Goal: Task Accomplishment & Management: Use online tool/utility

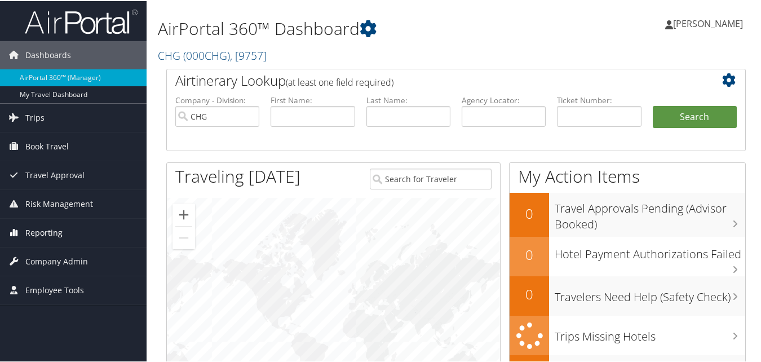
click at [37, 230] on span "Reporting" at bounding box center [43, 232] width 37 height 28
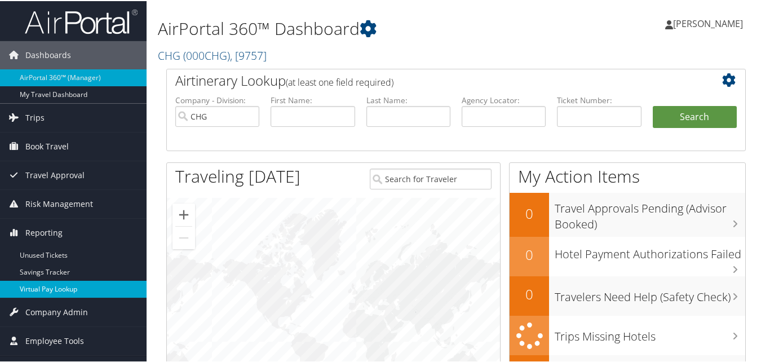
click at [45, 284] on link "Virtual Pay Lookup" at bounding box center [73, 288] width 147 height 17
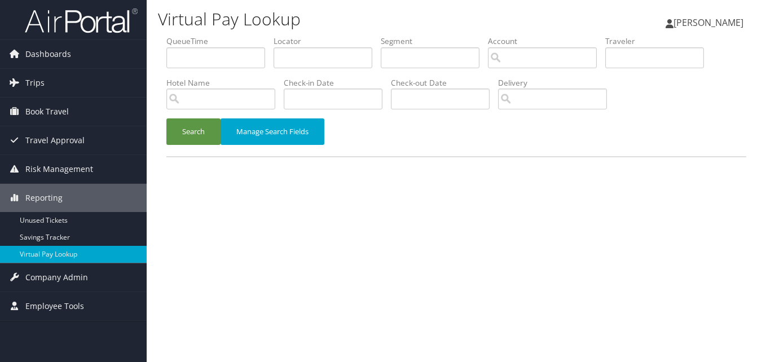
drag, startPoint x: 228, startPoint y: 37, endPoint x: 273, endPoint y: 60, distance: 50.4
click at [237, 52] on li "QueueTime" at bounding box center [219, 56] width 107 height 41
click at [279, 57] on input "text" at bounding box center [323, 57] width 99 height 21
paste input "WPQVCJ"
type input "WPQVCJ"
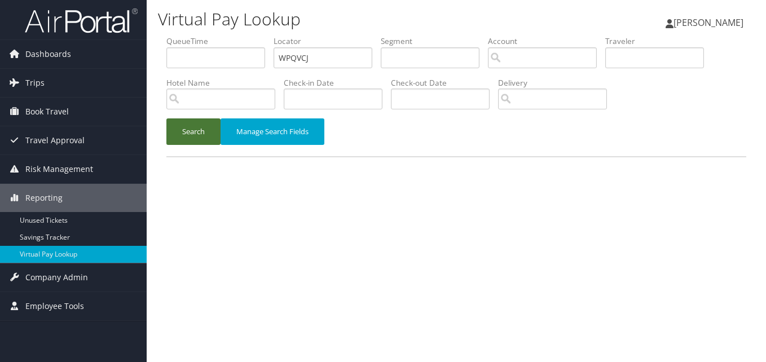
click at [219, 125] on button "Search" at bounding box center [193, 131] width 54 height 27
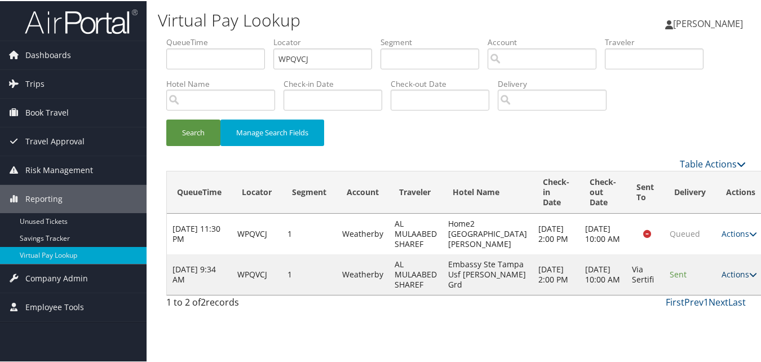
click at [722, 279] on link "Actions" at bounding box center [740, 273] width 36 height 11
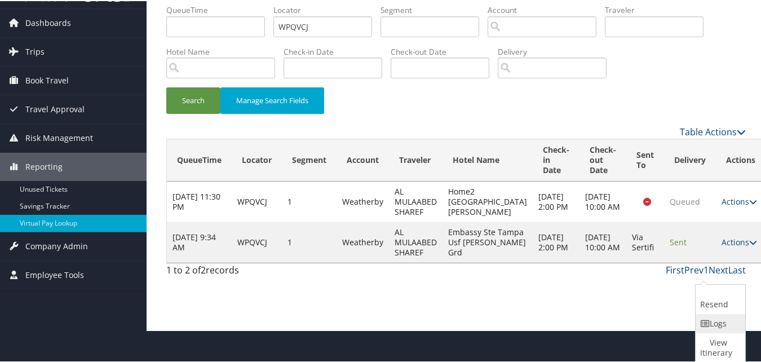
click at [703, 323] on icon at bounding box center [705, 323] width 10 height 8
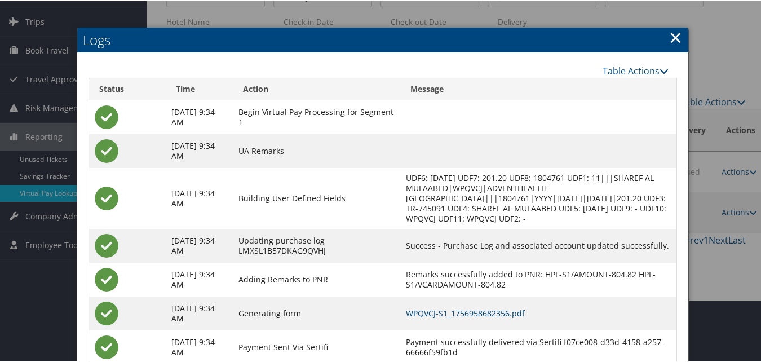
scroll to position [129, 0]
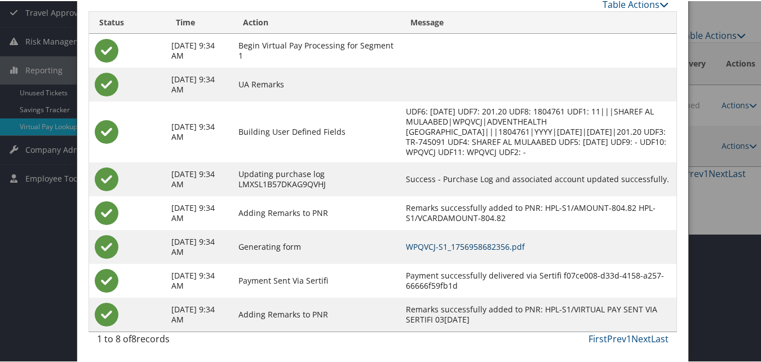
click at [450, 247] on link "WPQVCJ-S1_1756958682356.pdf" at bounding box center [465, 245] width 119 height 11
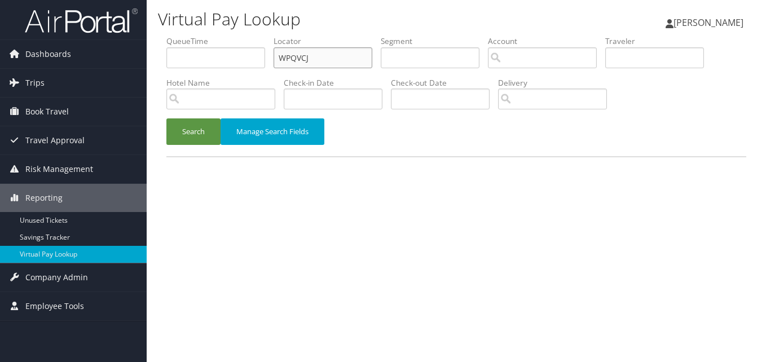
paste input "OBFVY"
drag, startPoint x: 318, startPoint y: 55, endPoint x: 235, endPoint y: 102, distance: 95.2
click at [235, 36] on ul "QueueTime Locator WPQVCJ Segment Account Traveler Hotel Name Check-in Date Chec…" at bounding box center [456, 36] width 580 height 0
type input "OBFVYJ"
click at [197, 141] on button "Search" at bounding box center [193, 131] width 54 height 27
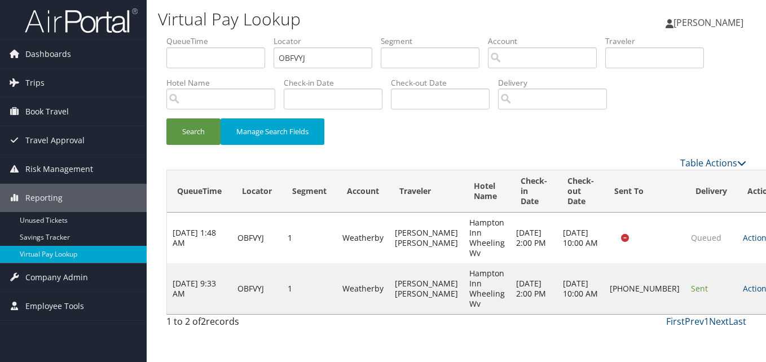
drag, startPoint x: 712, startPoint y: 292, endPoint x: 704, endPoint y: 294, distance: 8.2
click at [743, 293] on link "Actions" at bounding box center [761, 288] width 36 height 11
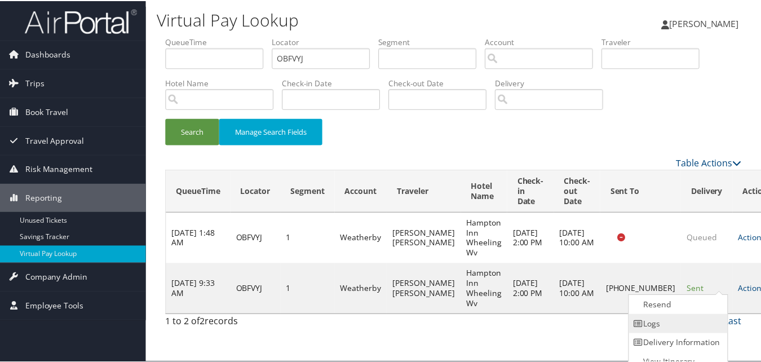
scroll to position [11, 0]
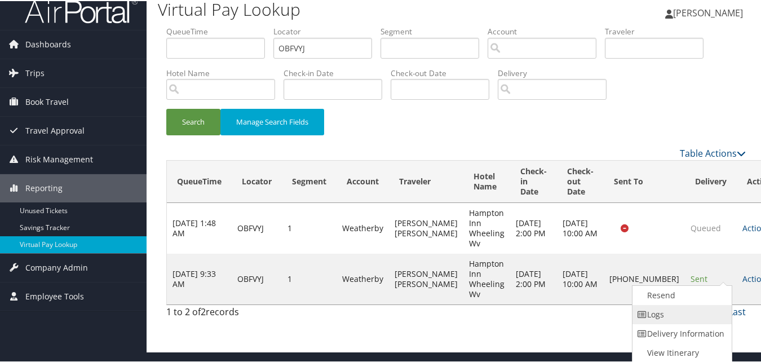
click at [688, 312] on link "Logs" at bounding box center [681, 313] width 96 height 19
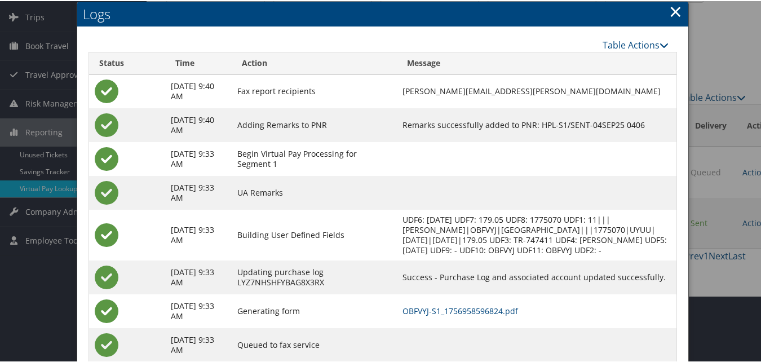
scroll to position [107, 0]
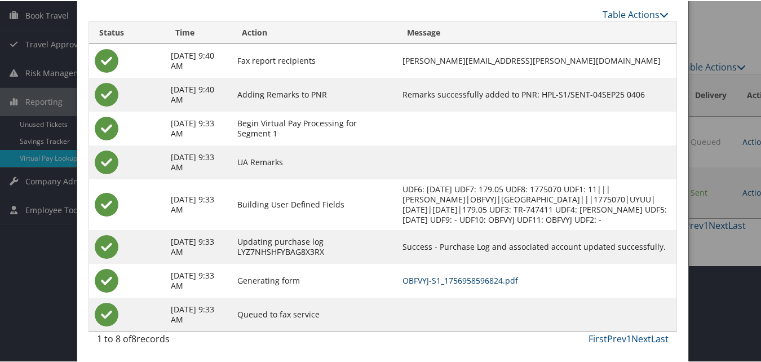
click at [493, 279] on link "OBFVYJ-S1_1756958596824.pdf" at bounding box center [461, 279] width 116 height 11
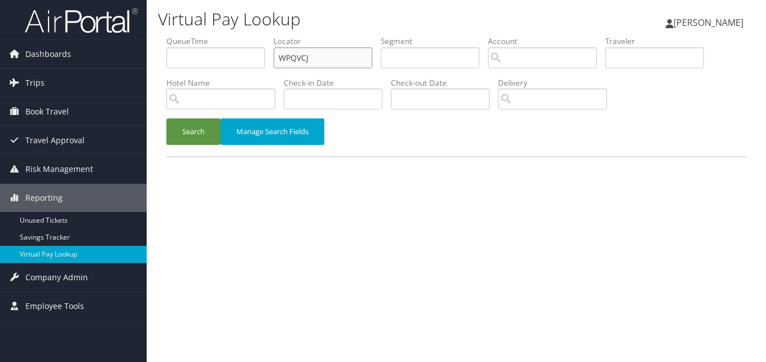
drag, startPoint x: 308, startPoint y: 64, endPoint x: 208, endPoint y: 81, distance: 101.2
click at [208, 36] on ul "QueueTime Locator WPQVCJ Segment Account Traveler Hotel Name Check-in Date Chec…" at bounding box center [456, 36] width 580 height 0
paste input "HSAQU"
type input "WHSAQU"
click at [170, 140] on button "Search" at bounding box center [193, 131] width 54 height 27
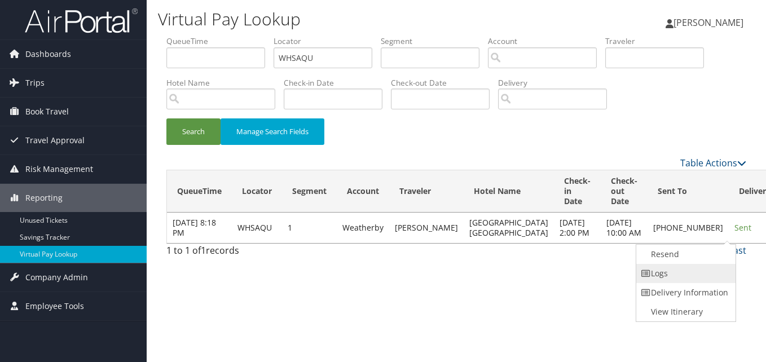
click at [702, 272] on link "Logs" at bounding box center [684, 273] width 96 height 19
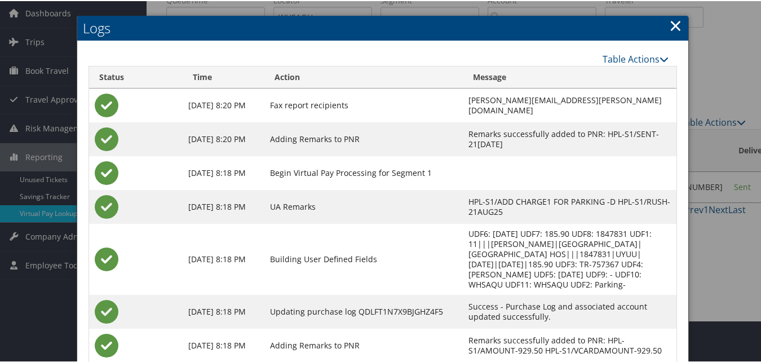
scroll to position [130, 0]
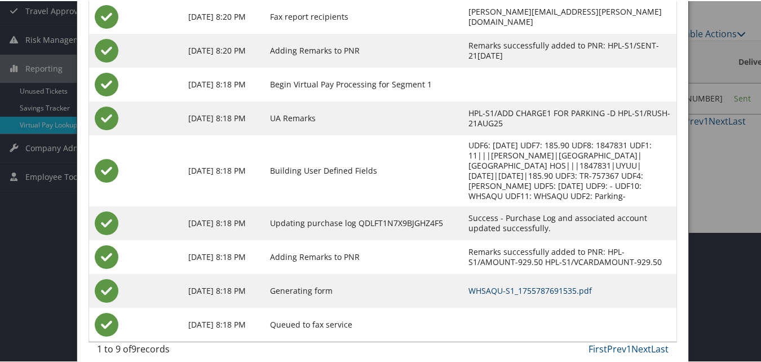
click at [519, 284] on link "WHSAQU-S1_1755787691535.pdf" at bounding box center [531, 289] width 124 height 11
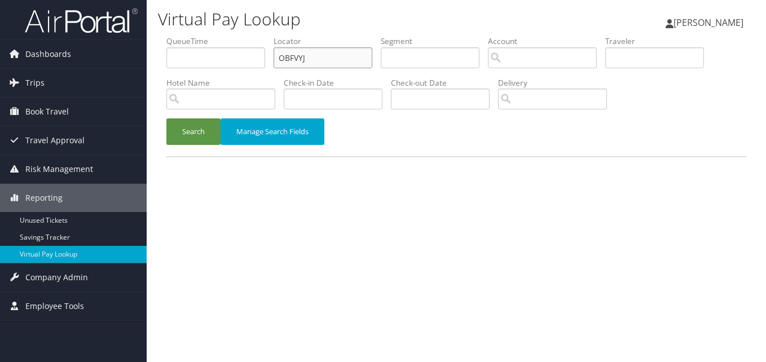
drag, startPoint x: 315, startPoint y: 57, endPoint x: 229, endPoint y: 63, distance: 86.0
click at [230, 36] on ul "QueueTime Locator OBFVYJ Segment Account Traveler Hotel Name Check-in Date Chec…" at bounding box center [456, 36] width 580 height 0
paste input "LRIONF"
type input "LRIONF"
click at [197, 137] on button "Search" at bounding box center [193, 131] width 54 height 27
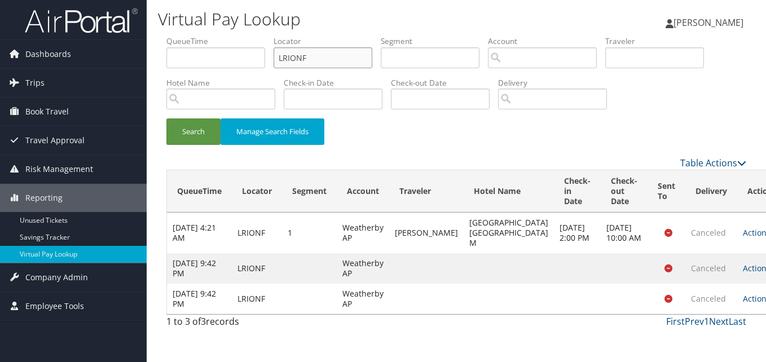
paste input "UHTIDW"
drag, startPoint x: 311, startPoint y: 59, endPoint x: 208, endPoint y: 80, distance: 105.2
click at [208, 36] on ul "QueueTime Locator UHTIDW Segment Account Traveler Hotel Name Check-in Date Chec…" at bounding box center [456, 36] width 580 height 0
type input "UHTIDW"
click at [166, 118] on button "Search" at bounding box center [193, 131] width 54 height 27
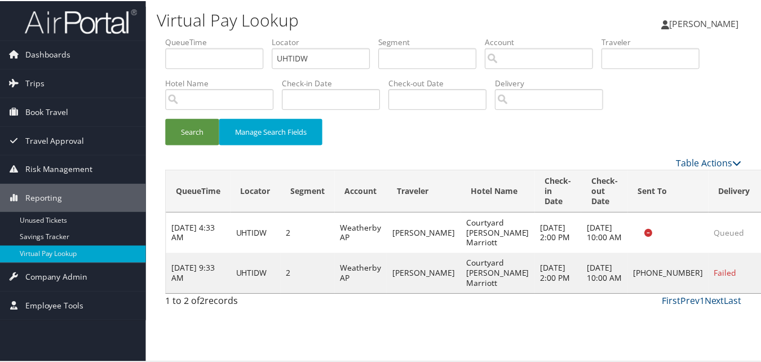
scroll to position [1, 0]
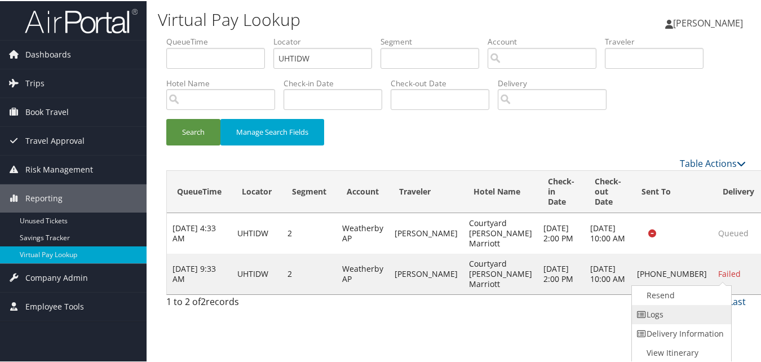
click at [694, 316] on link "Logs" at bounding box center [680, 313] width 96 height 19
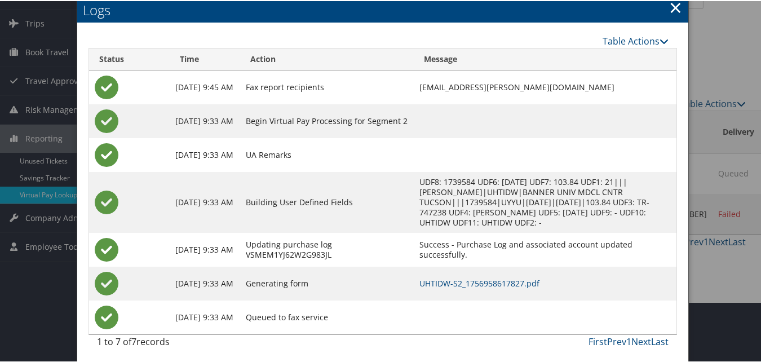
scroll to position [63, 0]
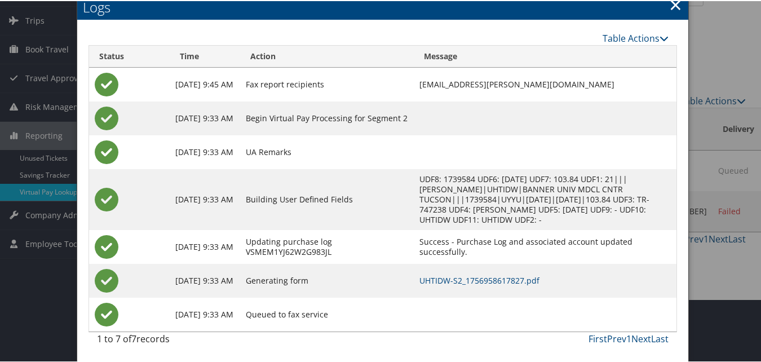
click at [443, 288] on td "UHTIDW-S2_1756958617827.pdf" at bounding box center [545, 280] width 263 height 34
click at [442, 281] on link "UHTIDW-S2_1756958617827.pdf" at bounding box center [480, 279] width 120 height 11
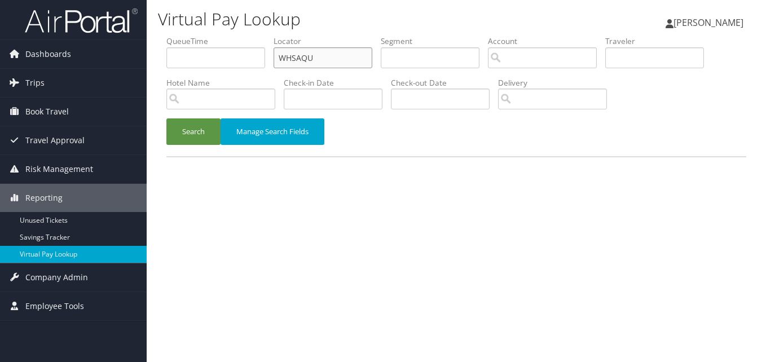
paste input "IAUTQ"
drag, startPoint x: 332, startPoint y: 49, endPoint x: 221, endPoint y: 56, distance: 111.3
click at [221, 36] on ul "QueueTime Locator WHSAQU Segment Account Traveler Hotel Name Check-in Date Chec…" at bounding box center [456, 36] width 580 height 0
type input "WIAUTQ"
click at [189, 130] on button "Search" at bounding box center [193, 131] width 54 height 27
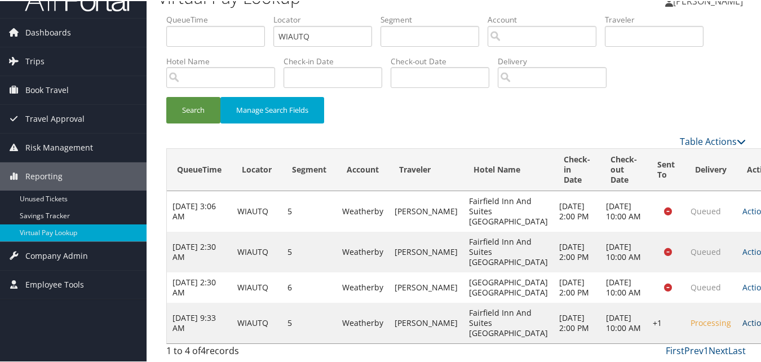
click at [743, 316] on link "Actions" at bounding box center [761, 321] width 36 height 11
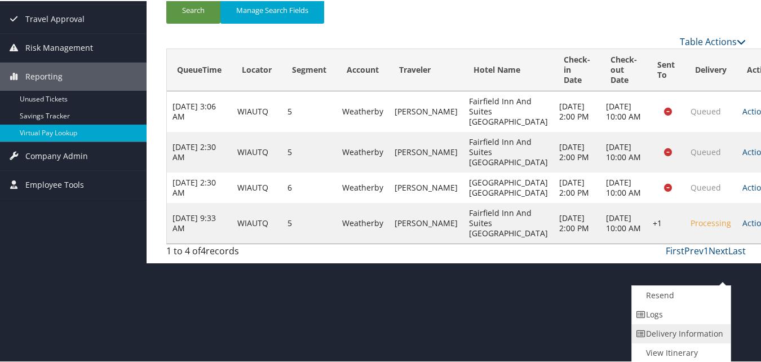
click at [686, 327] on link "Delivery Information" at bounding box center [680, 332] width 96 height 19
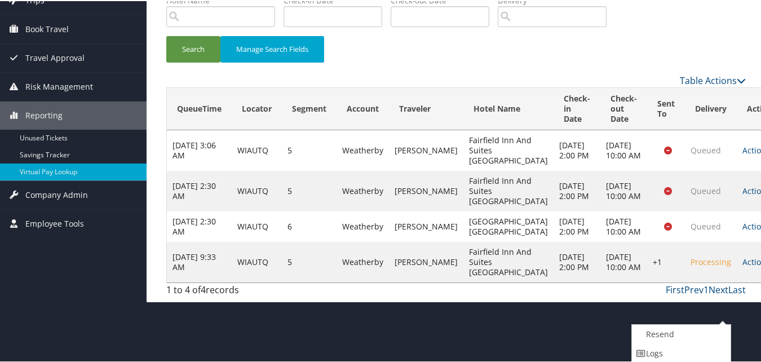
click at [686, 281] on td "Processing" at bounding box center [711, 261] width 52 height 41
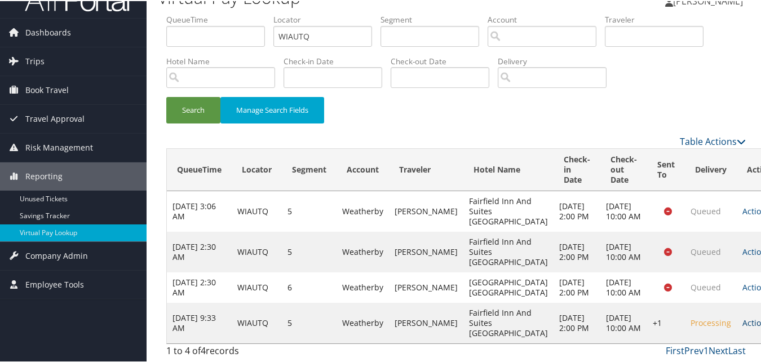
click at [743, 318] on link "Actions" at bounding box center [761, 321] width 36 height 11
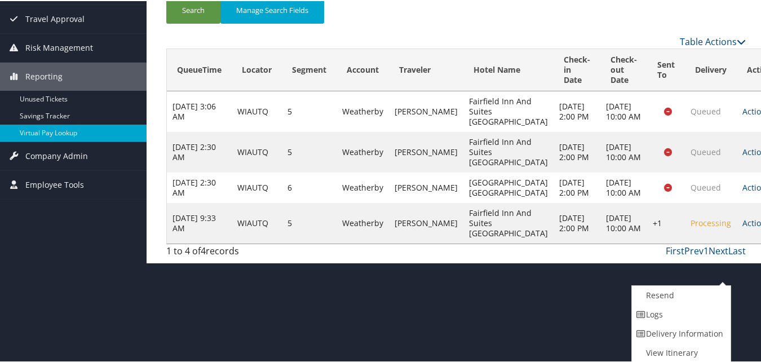
click at [678, 324] on link "Delivery Information" at bounding box center [680, 332] width 96 height 19
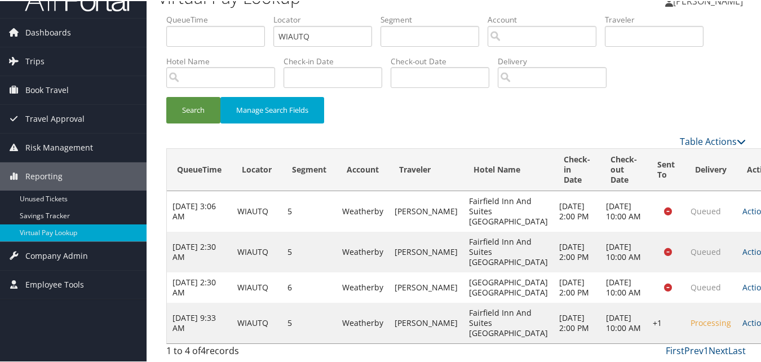
click at [737, 314] on td "Actions Resend Logs Delivery Information View Itinerary" at bounding box center [762, 322] width 50 height 41
click at [743, 319] on link "Actions" at bounding box center [761, 321] width 36 height 11
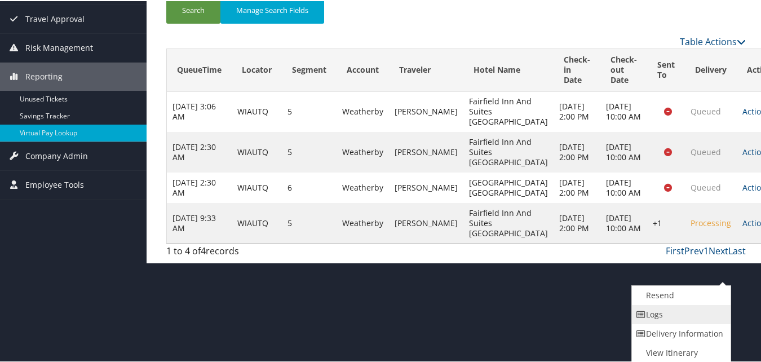
click at [686, 318] on link "Logs" at bounding box center [680, 313] width 96 height 19
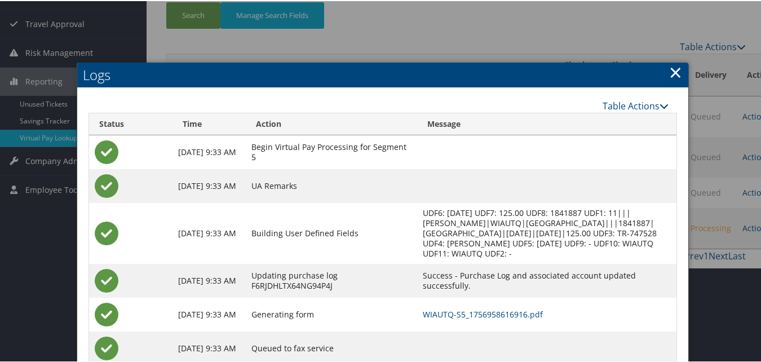
scroll to position [151, 0]
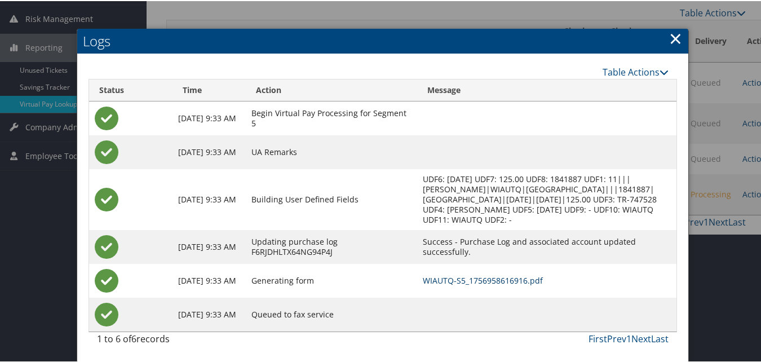
click at [477, 275] on link "WIAUTQ-S5_1756958616916.pdf" at bounding box center [483, 279] width 120 height 11
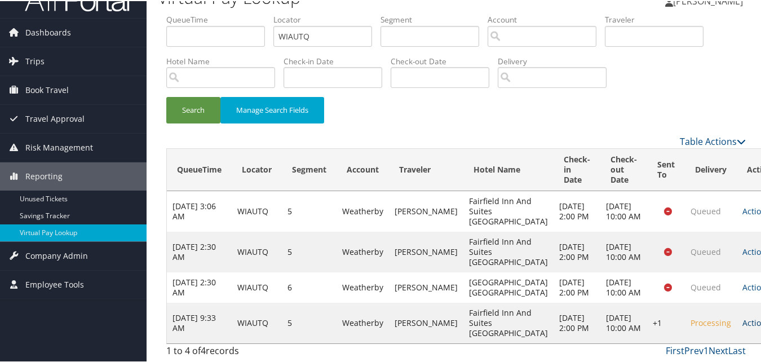
click at [743, 316] on link "Actions" at bounding box center [761, 321] width 36 height 11
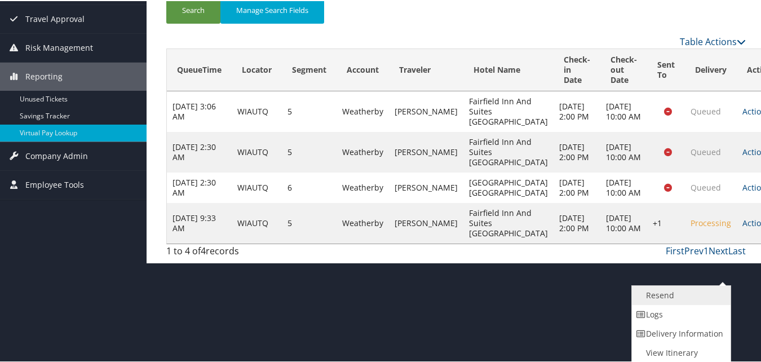
click at [685, 297] on link "Resend" at bounding box center [680, 294] width 96 height 19
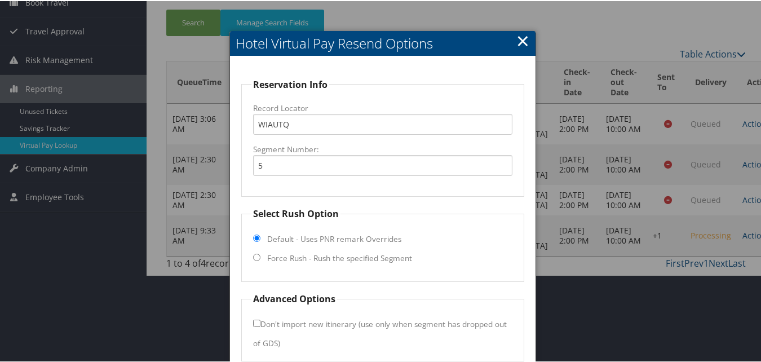
click at [329, 263] on label "Force Rush - Rush the specified Segment" at bounding box center [339, 257] width 145 height 11
click at [261, 260] on input "Force Rush - Rush the specified Segment" at bounding box center [256, 256] width 7 height 7
radio input "true"
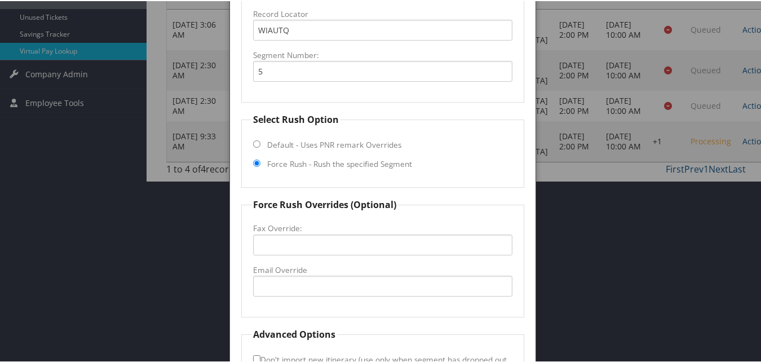
scroll to position [289, 0]
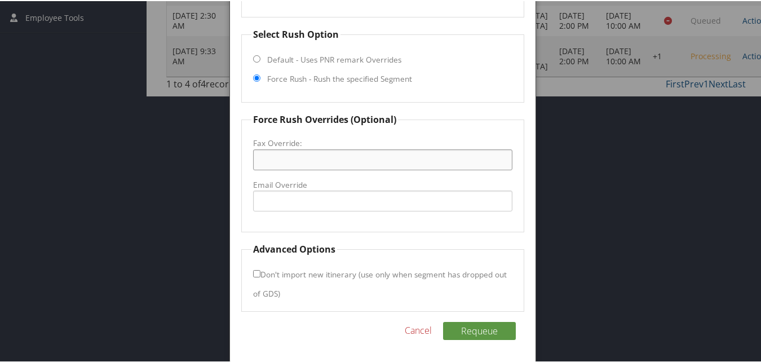
click at [290, 161] on input "Fax Override:" at bounding box center [382, 158] width 259 height 21
type input "+1 (206) 324-1995"
click at [267, 160] on input "+1 (206) 324-1995" at bounding box center [382, 158] width 259 height 21
type input "(206) 324-1995"
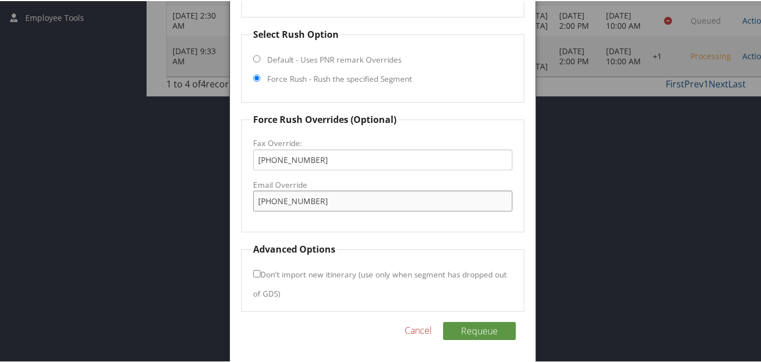
drag, startPoint x: 330, startPoint y: 200, endPoint x: 229, endPoint y: 214, distance: 102.5
click at [230, 214] on div "Reservation Info Record Locator WIAUTQ Segment Number: 5 Select Rush Option Def…" at bounding box center [382, 119] width 305 height 486
click at [316, 147] on label "Fax Override:" at bounding box center [382, 141] width 259 height 11
click at [316, 148] on input "(206) 324-1995" at bounding box center [382, 158] width 259 height 21
click at [273, 158] on input "(206) 324-1995" at bounding box center [382, 158] width 259 height 21
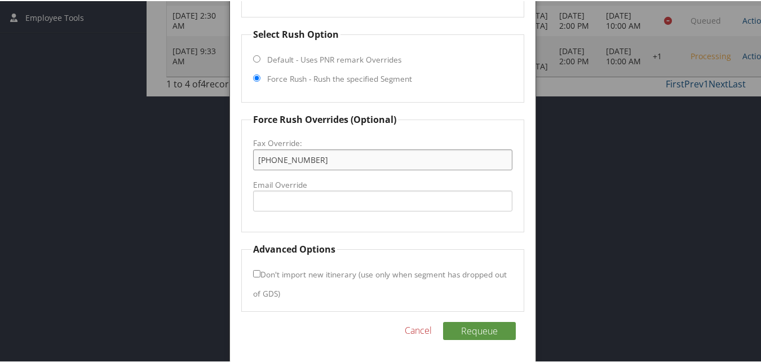
click at [320, 160] on input "(206) 324-1995" at bounding box center [382, 158] width 259 height 21
click at [274, 160] on input "(206) 324-9100" at bounding box center [382, 158] width 259 height 21
click at [266, 162] on input "(915) 324-9100" at bounding box center [382, 158] width 259 height 21
click at [290, 160] on input "(715) 324-9100" at bounding box center [382, 158] width 259 height 21
type input "(715) 241-9100"
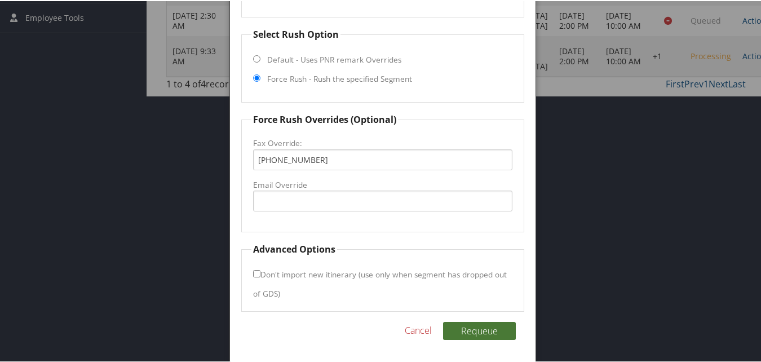
click at [481, 332] on button "Requeue" at bounding box center [479, 330] width 73 height 18
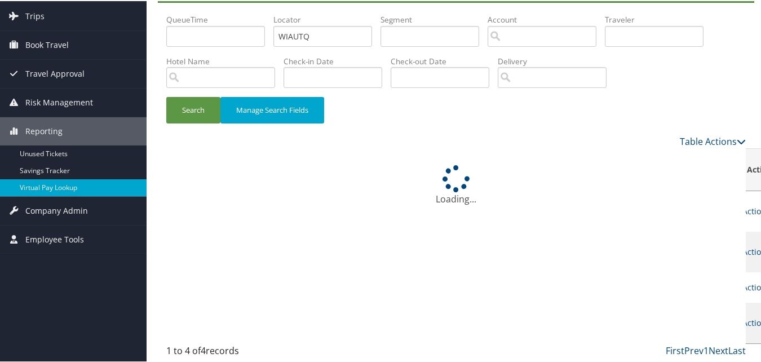
scroll to position [129, 0]
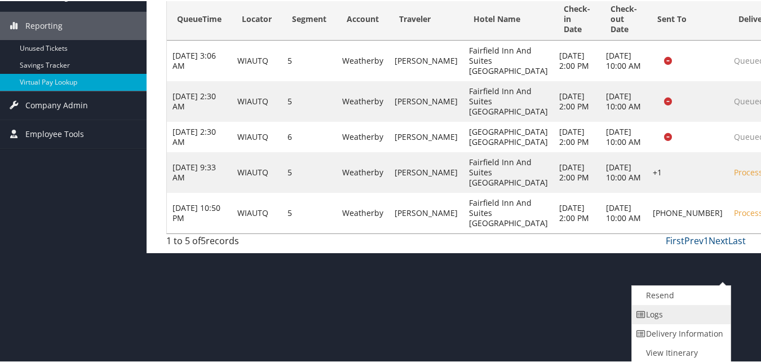
click at [673, 316] on link "Logs" at bounding box center [680, 313] width 96 height 19
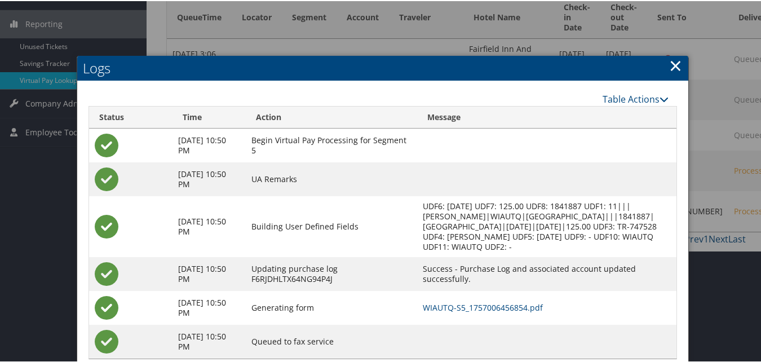
scroll to position [202, 0]
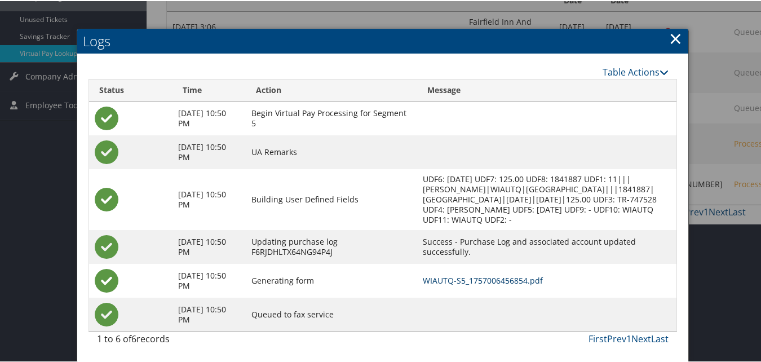
click at [500, 274] on link "WIAUTQ-S5_1757006456854.pdf" at bounding box center [483, 279] width 120 height 11
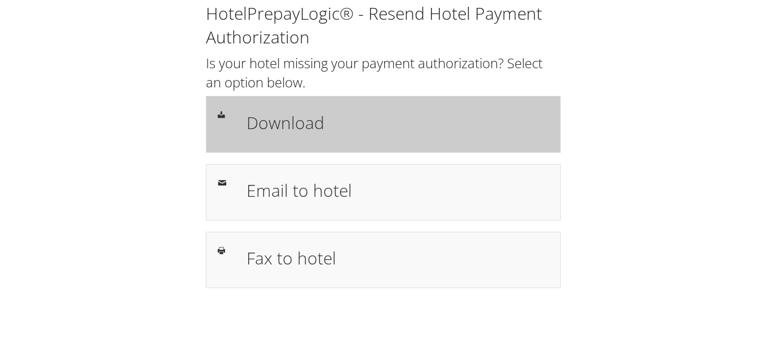
click at [355, 139] on div "Download" at bounding box center [397, 124] width 319 height 33
click at [424, 99] on div "Download" at bounding box center [383, 124] width 355 height 56
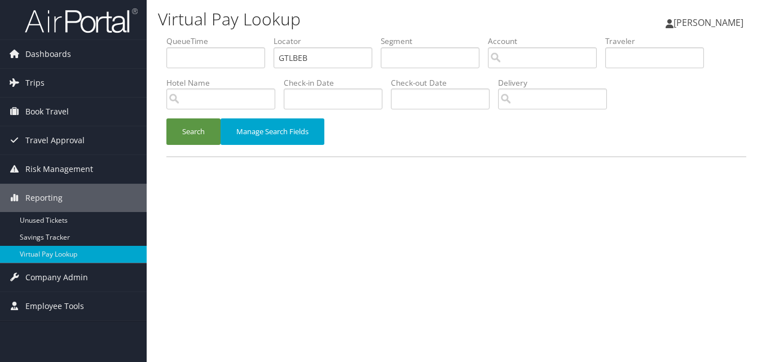
click at [224, 36] on ul "QueueTime Locator GTLBEB Segment Account Traveler Hotel Name Check-in Date Chec…" at bounding box center [456, 36] width 580 height 0
type input "GTLBEB"
click at [195, 124] on button "Search" at bounding box center [193, 131] width 54 height 27
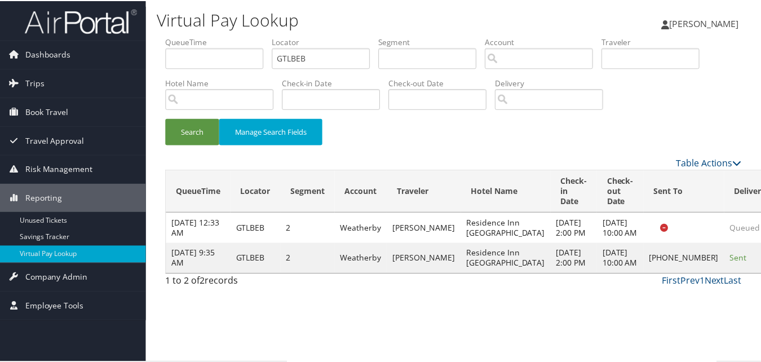
scroll to position [11, 0]
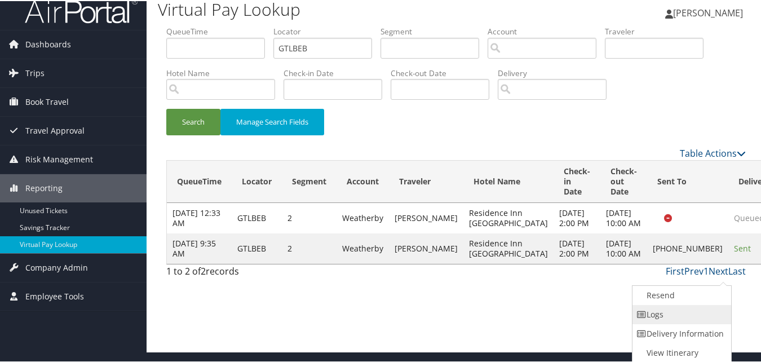
click at [690, 307] on link "Logs" at bounding box center [681, 313] width 96 height 19
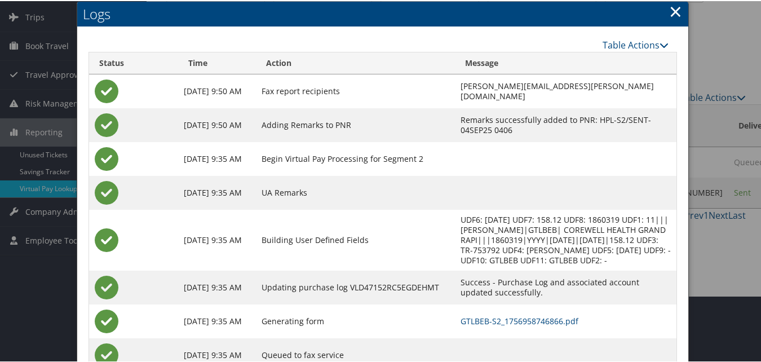
scroll to position [107, 0]
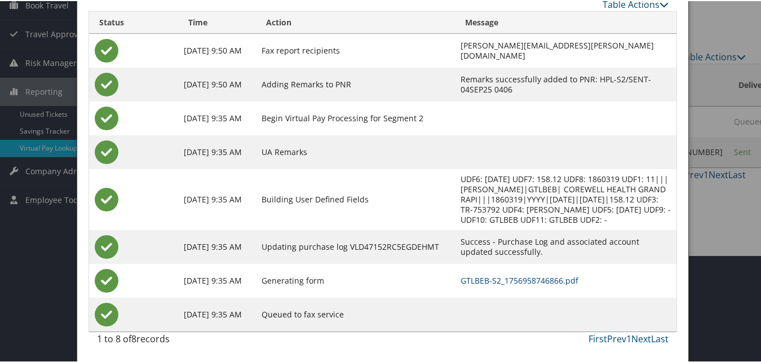
click at [459, 287] on td "GTLBEB-S2_1756958746866.pdf" at bounding box center [566, 280] width 222 height 34
click at [461, 276] on link "GTLBEB-S2_1756958746866.pdf" at bounding box center [520, 279] width 118 height 11
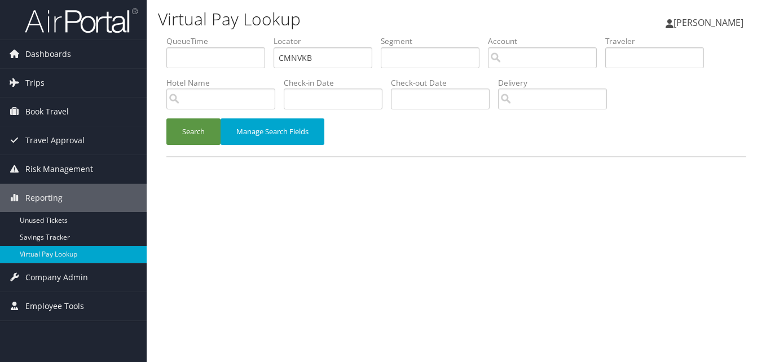
type input "CMNVKB"
click at [192, 117] on li "Hotel Name" at bounding box center [224, 97] width 117 height 41
click at [191, 126] on button "Search" at bounding box center [193, 131] width 54 height 27
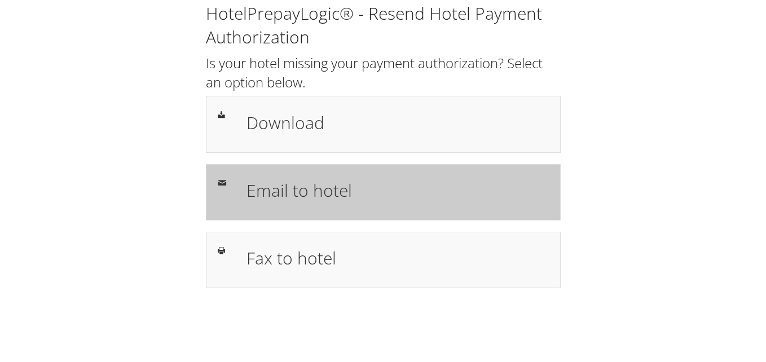
click at [330, 194] on h1 "Email to hotel" at bounding box center [397, 190] width 302 height 25
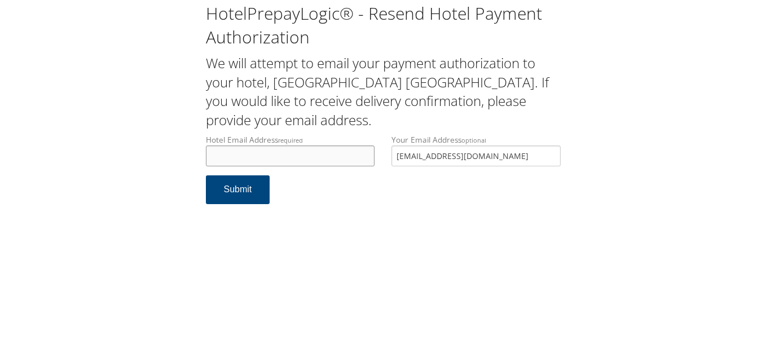
click at [243, 158] on input "Hotel Email Address required" at bounding box center [290, 156] width 169 height 21
type input "[EMAIL_ADDRESS][DOMAIN_NAME]"
click at [250, 187] on button "Submit" at bounding box center [238, 189] width 64 height 29
drag, startPoint x: 0, startPoint y: 3, endPoint x: 13, endPoint y: 118, distance: 115.8
click at [13, 118] on div "HotelPrepayLogic® - Resend Hotel Payment Authorization We will attempt to email…" at bounding box center [382, 107] width 743 height 215
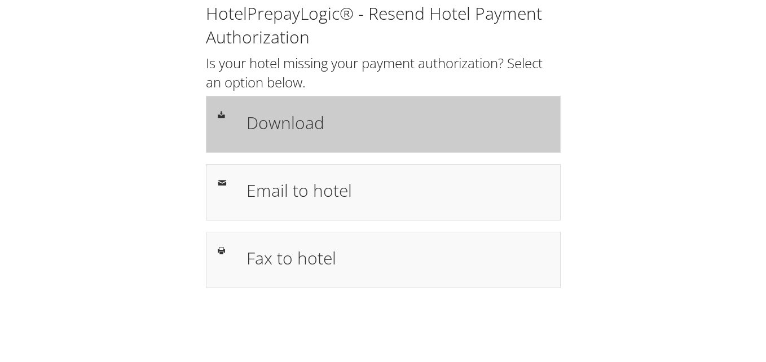
click at [255, 152] on div "HotelPrepayLogic® - Resend Hotel Payment Authorization Is your hotel missing yo…" at bounding box center [383, 145] width 372 height 287
drag, startPoint x: 255, startPoint y: 152, endPoint x: 254, endPoint y: 146, distance: 6.4
click at [254, 146] on div "Download" at bounding box center [383, 124] width 355 height 56
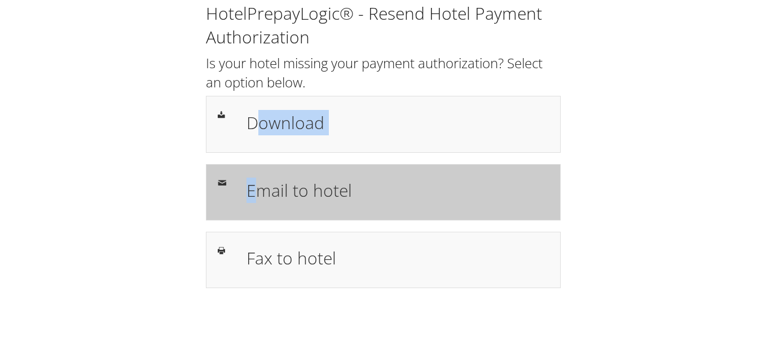
click at [324, 199] on h1 "Email to hotel" at bounding box center [397, 190] width 302 height 25
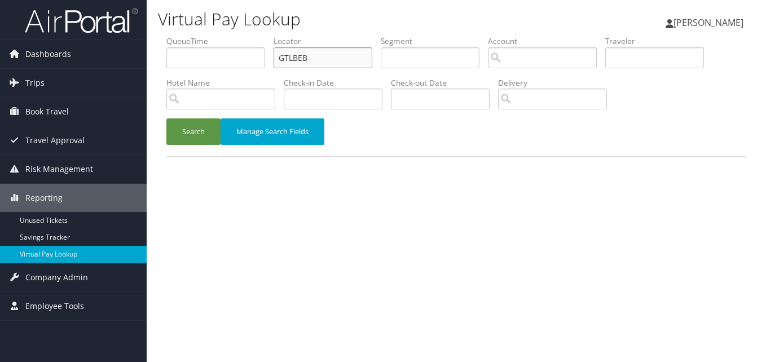
paste input "FZWPNV"
drag, startPoint x: 325, startPoint y: 49, endPoint x: 224, endPoint y: 70, distance: 103.6
click at [224, 36] on ul "QueueTime Locator FZWPNV Segment Account Traveler Hotel Name Check-in Date Chec…" at bounding box center [456, 36] width 580 height 0
type input "FZWPNV"
click at [166, 118] on button "Search" at bounding box center [193, 131] width 54 height 27
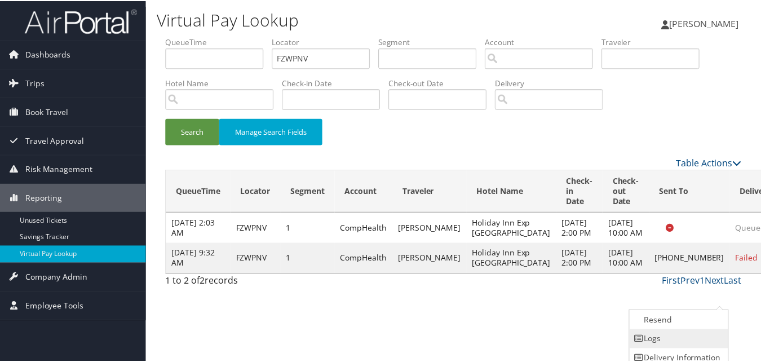
scroll to position [26, 0]
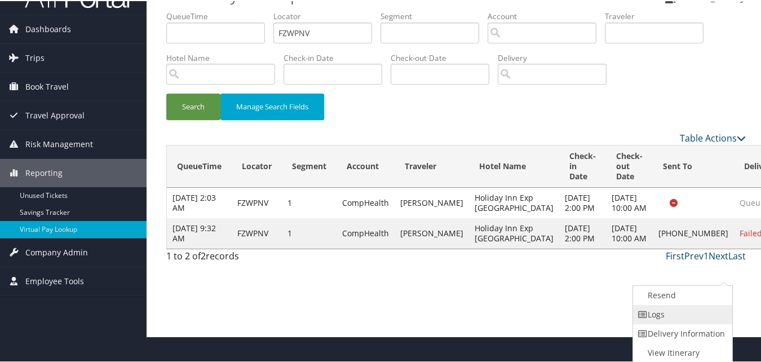
click at [699, 312] on link "Logs" at bounding box center [681, 313] width 96 height 19
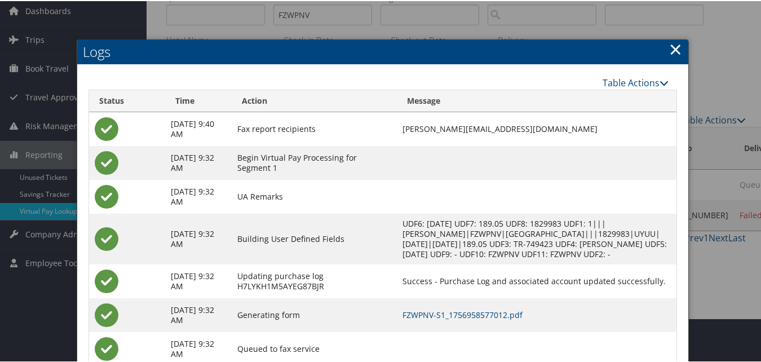
scroll to position [89, 0]
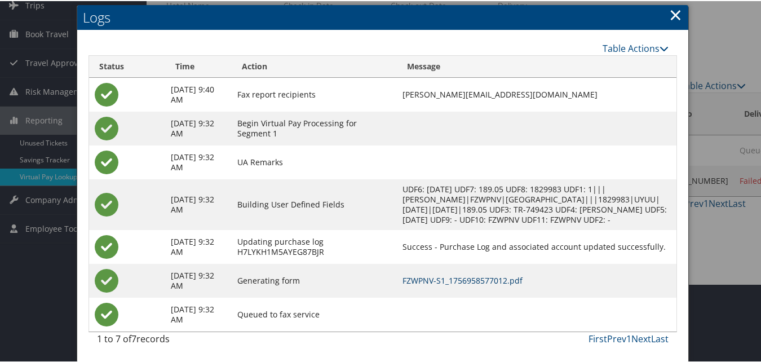
click at [468, 277] on link "FZWPNV-S1_1756958577012.pdf" at bounding box center [463, 279] width 120 height 11
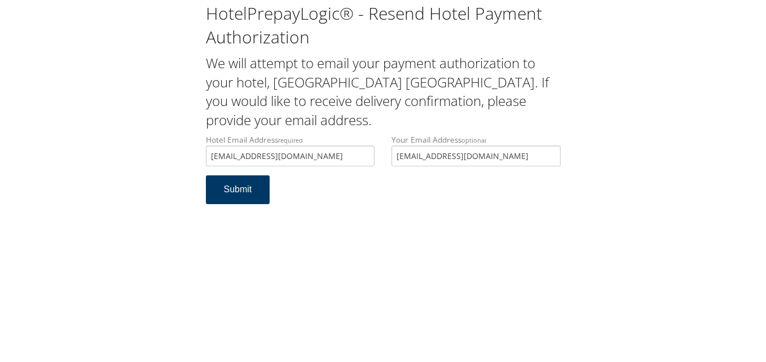
type input "[EMAIL_ADDRESS][DOMAIN_NAME]"
click at [245, 197] on button "Submit" at bounding box center [238, 189] width 64 height 29
drag, startPoint x: 329, startPoint y: 152, endPoint x: 190, endPoint y: 160, distance: 139.0
click at [190, 160] on div "HotelPrepayLogic® - Resend Hotel Payment Authorization We will attempt to email…" at bounding box center [382, 107] width 743 height 215
click at [141, 149] on div "HotelPrepayLogic® - Resend Hotel Payment Authorization We will attempt to email…" at bounding box center [382, 107] width 743 height 215
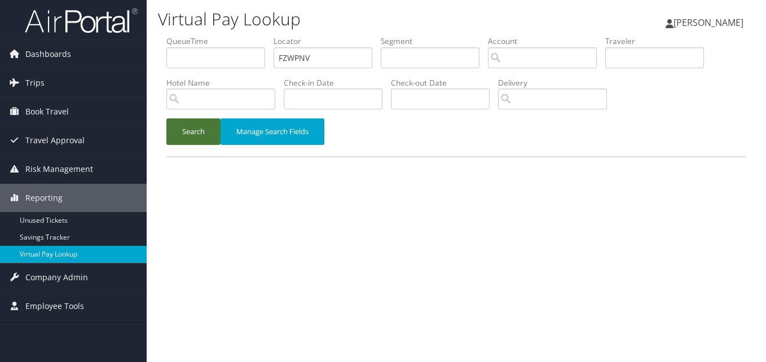
click at [195, 134] on button "Search" at bounding box center [193, 131] width 54 height 27
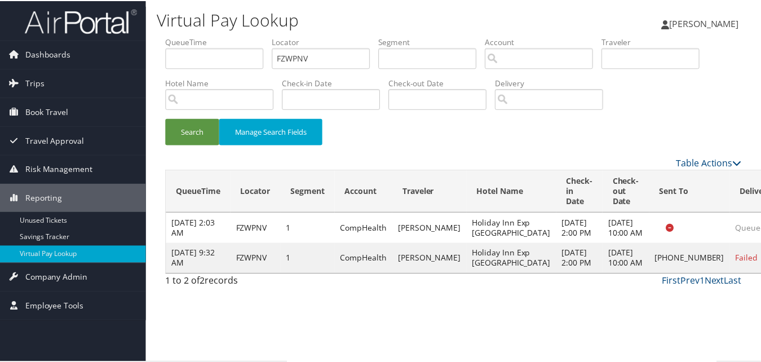
scroll to position [26, 0]
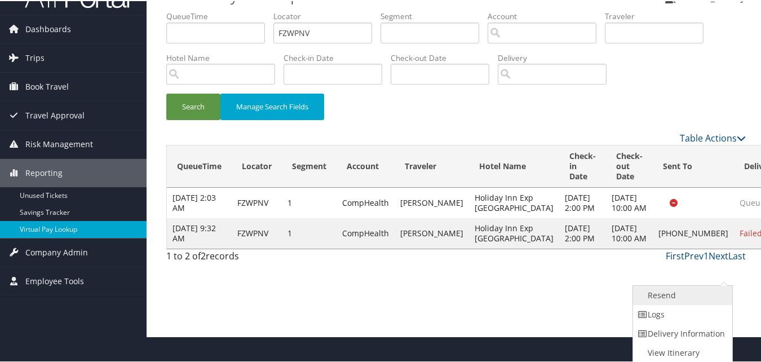
click at [684, 297] on link "Resend" at bounding box center [681, 294] width 96 height 19
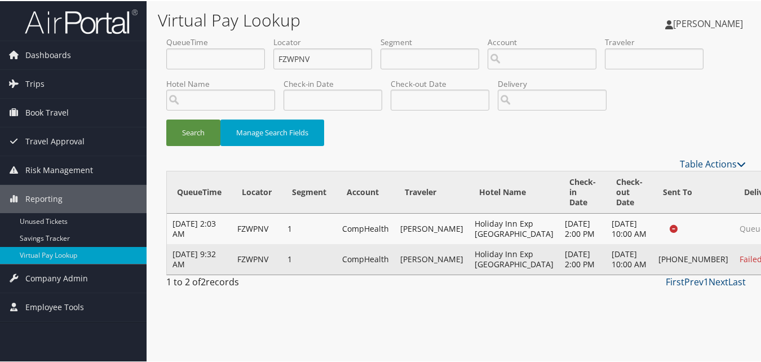
scroll to position [0, 0]
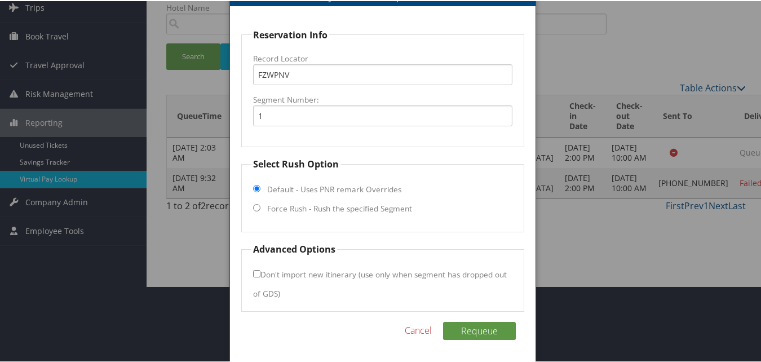
click at [348, 211] on label "Force Rush - Rush the specified Segment" at bounding box center [339, 207] width 145 height 11
click at [261, 210] on input "Force Rush - Rush the specified Segment" at bounding box center [256, 206] width 7 height 7
radio input "true"
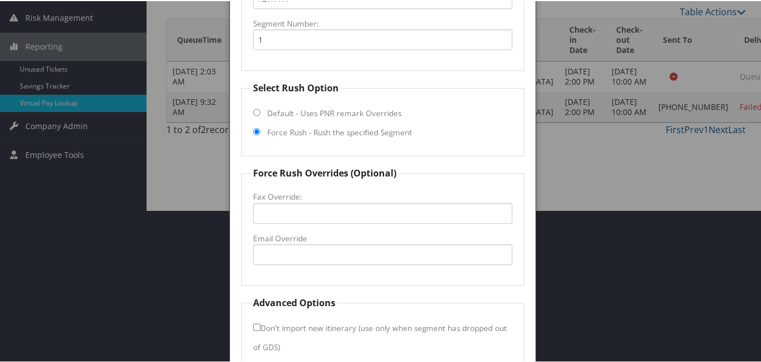
scroll to position [206, 0]
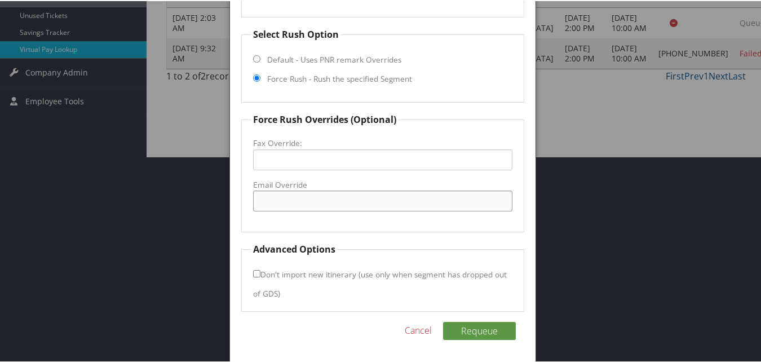
click at [290, 210] on input "Email Override" at bounding box center [382, 199] width 259 height 21
click at [299, 196] on input "Email Override" at bounding box center [382, 199] width 259 height 21
type input "frontdeskma.hie@gmail.com"
click at [471, 329] on button "Requeue" at bounding box center [479, 330] width 73 height 18
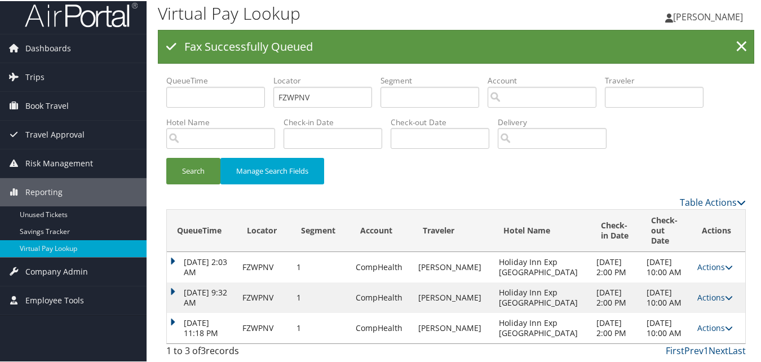
scroll to position [12, 0]
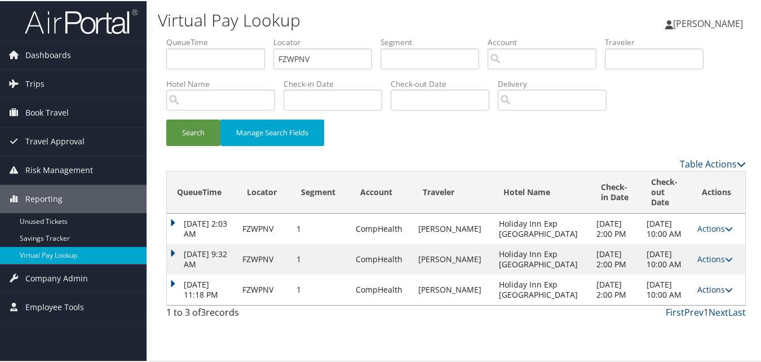
click at [698, 294] on link "Actions" at bounding box center [716, 288] width 36 height 11
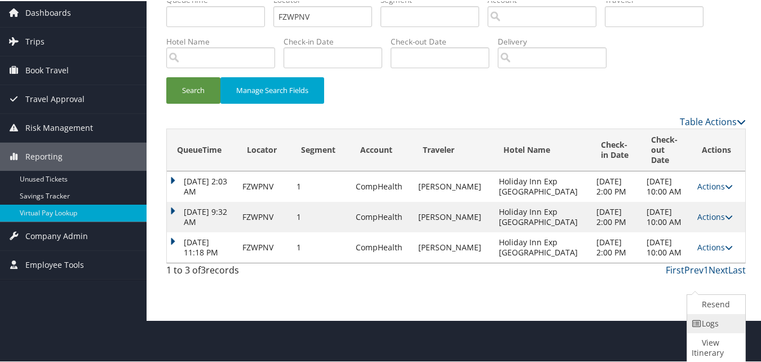
click at [698, 324] on icon at bounding box center [697, 323] width 10 height 8
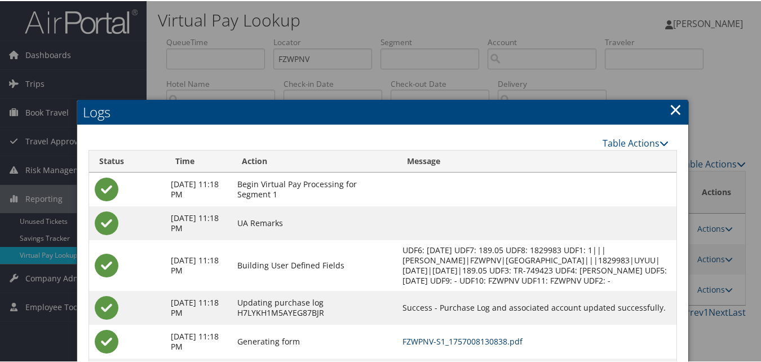
scroll to position [105, 0]
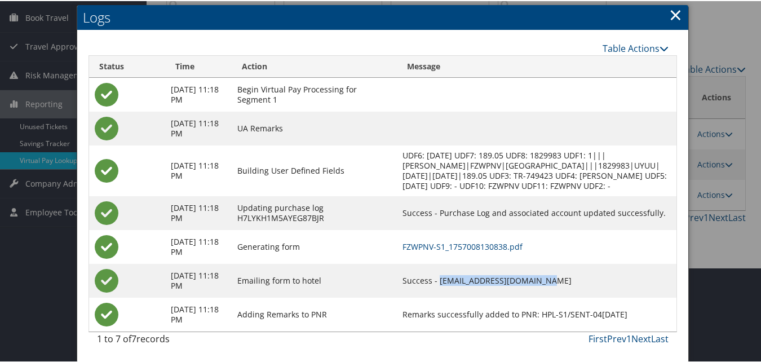
drag, startPoint x: 477, startPoint y: 275, endPoint x: 571, endPoint y: 275, distance: 94.2
click at [571, 275] on td "Success - frontdeskma.hie@gmail.com" at bounding box center [537, 280] width 280 height 34
copy td "frontdeskma.hie@gmail.com"
click at [499, 238] on td "FZWPNV-S1_1757008130838.pdf" at bounding box center [537, 246] width 280 height 34
click at [505, 241] on link "FZWPNV-S1_1757008130838.pdf" at bounding box center [463, 245] width 120 height 11
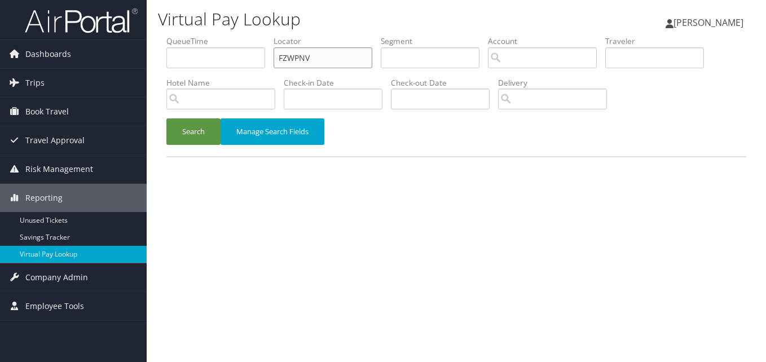
paste input "OQZBQK"
drag, startPoint x: 323, startPoint y: 58, endPoint x: 220, endPoint y: 74, distance: 103.9
click at [220, 36] on ul "QueueTime Locator OQZBQK Segment Account Traveler Hotel Name Check-in Date Chec…" at bounding box center [456, 36] width 580 height 0
type input "OQZBQK"
click at [202, 137] on button "Search" at bounding box center [193, 131] width 54 height 27
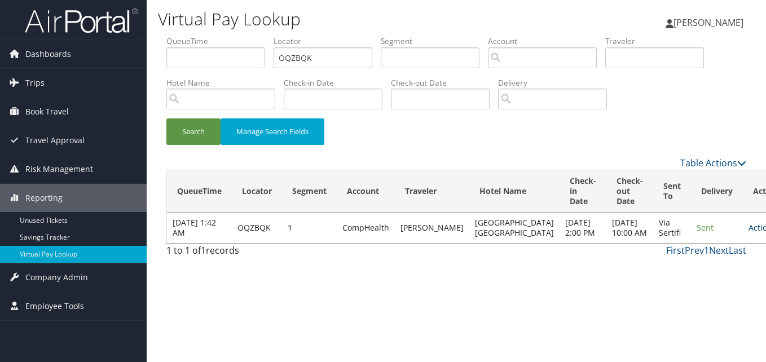
click at [748, 233] on link "Actions" at bounding box center [766, 227] width 36 height 11
click at [702, 274] on link "Logs" at bounding box center [697, 278] width 71 height 19
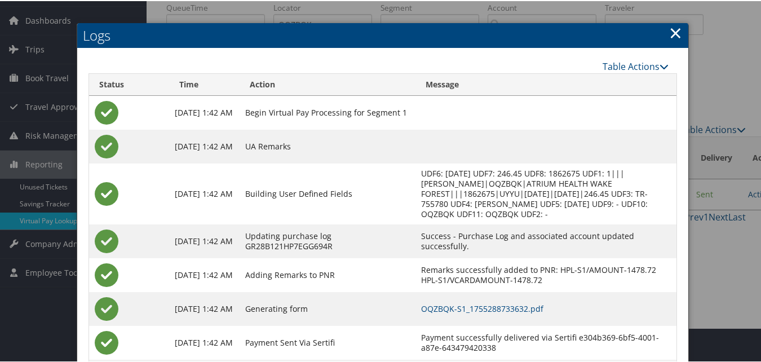
scroll to position [96, 0]
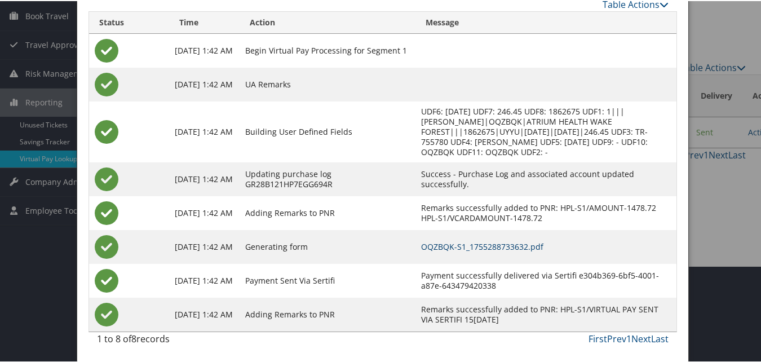
click at [509, 246] on link "OQZBQK-S1_1755288733632.pdf" at bounding box center [482, 245] width 122 height 11
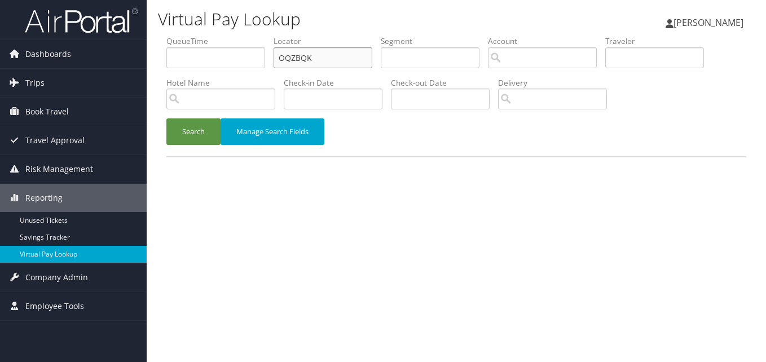
click at [310, 56] on input "OQZBQK" at bounding box center [323, 57] width 99 height 21
paste input "YZPQIH"
drag, startPoint x: 319, startPoint y: 56, endPoint x: 235, endPoint y: 74, distance: 86.0
click at [235, 36] on ul "QueueTime Locator YZPQIH Segment Account Traveler Hotel Name Check-in Date Chec…" at bounding box center [456, 36] width 580 height 0
type input "YZPQIH"
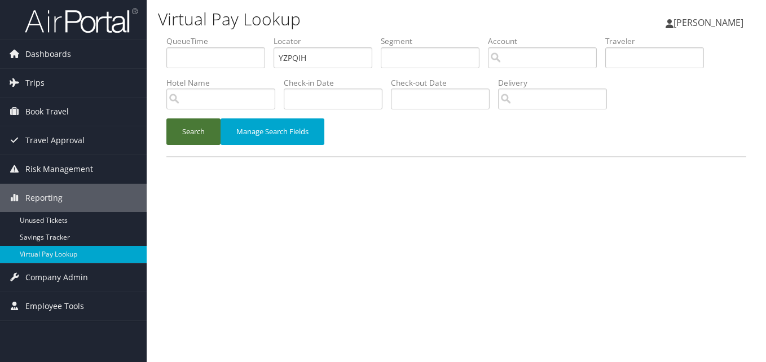
click at [204, 137] on button "Search" at bounding box center [193, 131] width 54 height 27
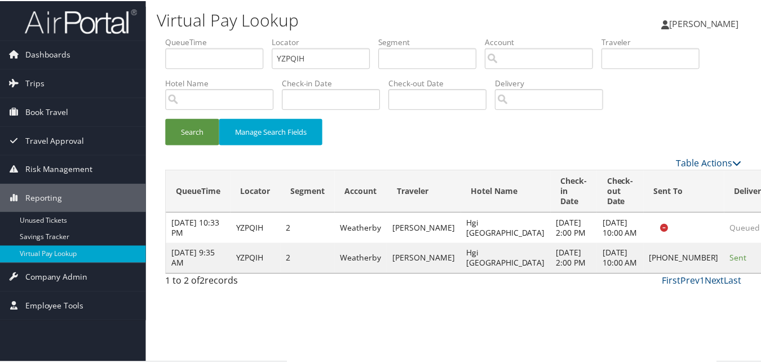
scroll to position [1, 0]
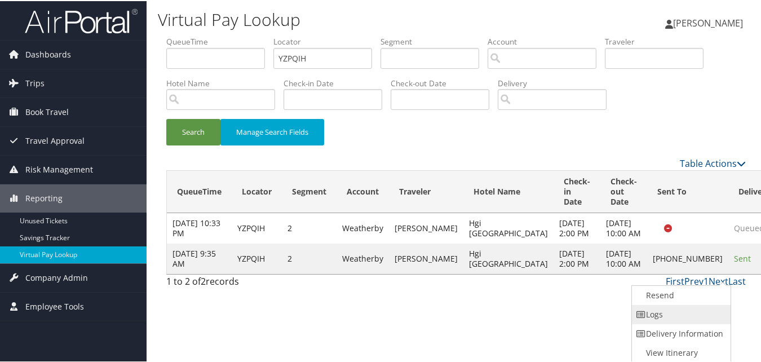
click at [682, 314] on link "Logs" at bounding box center [680, 313] width 96 height 19
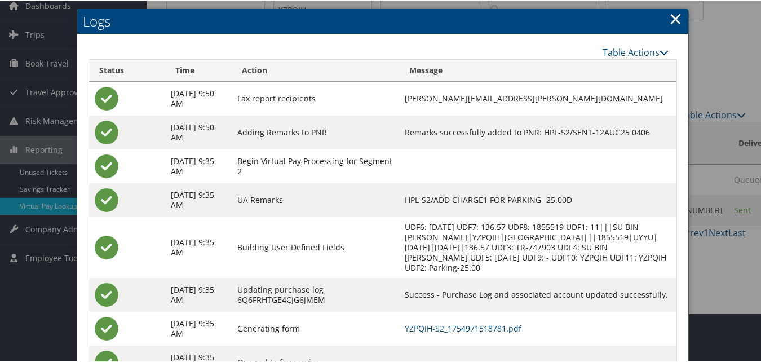
scroll to position [97, 0]
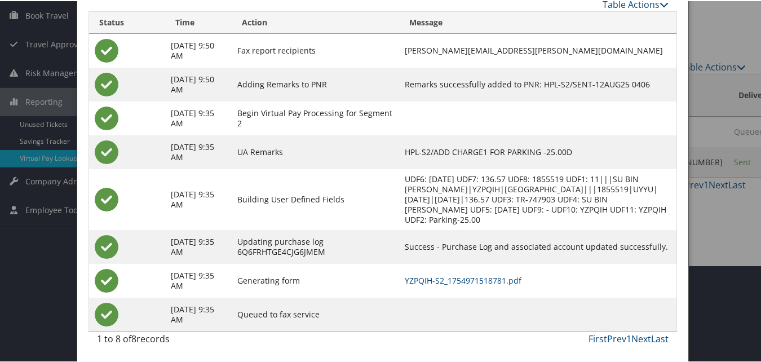
click at [477, 271] on td "YZPQIH-S2_1754971518781.pdf" at bounding box center [538, 280] width 278 height 34
click at [479, 281] on link "YZPQIH-S2_1754971518781.pdf" at bounding box center [463, 279] width 117 height 11
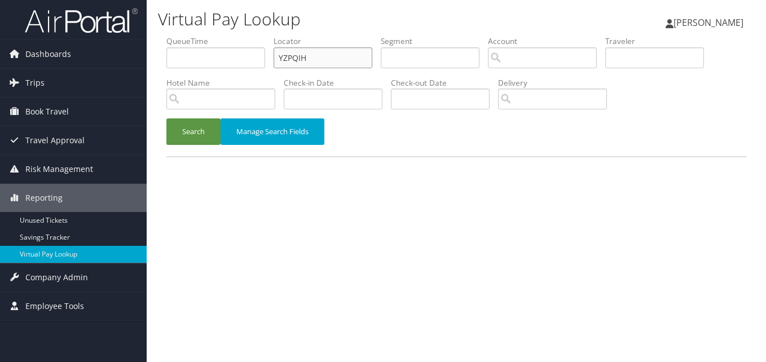
paste input "MEVQTO"
drag, startPoint x: 325, startPoint y: 60, endPoint x: 217, endPoint y: 74, distance: 109.3
click at [217, 36] on ul "QueueTime Locator YZPQIH Segment Account Traveler Hotel Name Check-in Date Chec…" at bounding box center [456, 36] width 580 height 0
type input "MEVQTO"
click at [202, 116] on li "Hotel Name" at bounding box center [224, 97] width 117 height 41
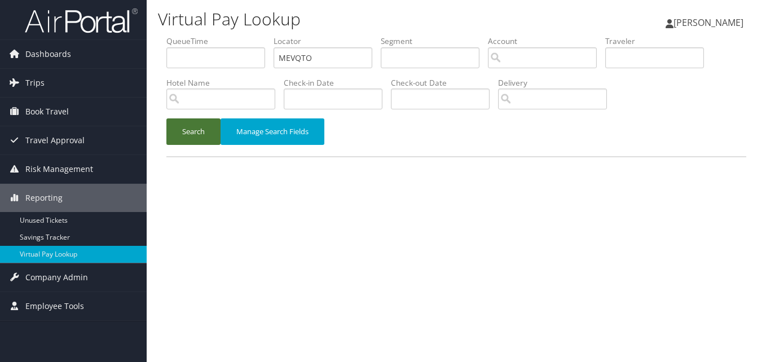
click at [202, 120] on button "Search" at bounding box center [193, 131] width 54 height 27
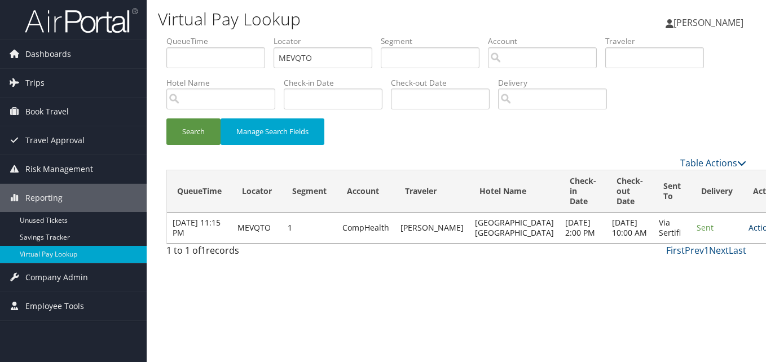
click at [748, 233] on link "Actions" at bounding box center [766, 227] width 36 height 11
click at [682, 277] on link "Logs" at bounding box center [697, 278] width 71 height 19
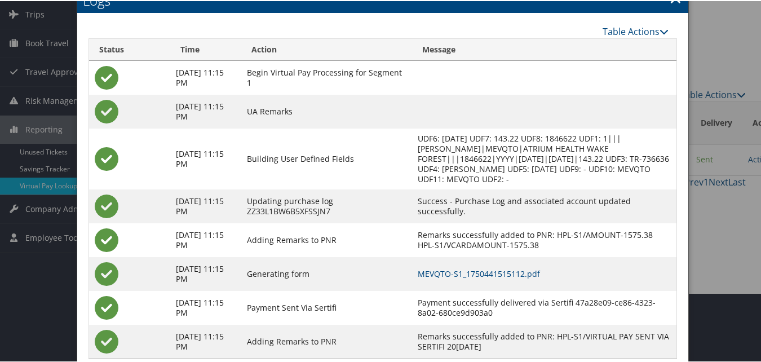
scroll to position [96, 0]
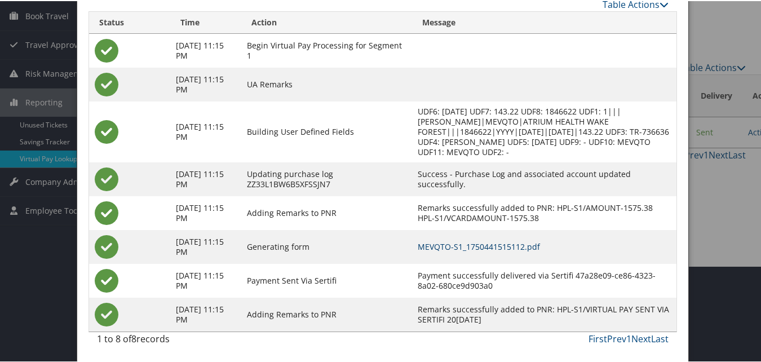
click at [501, 246] on link "MEVQTO-S1_1750441515112.pdf" at bounding box center [479, 245] width 122 height 11
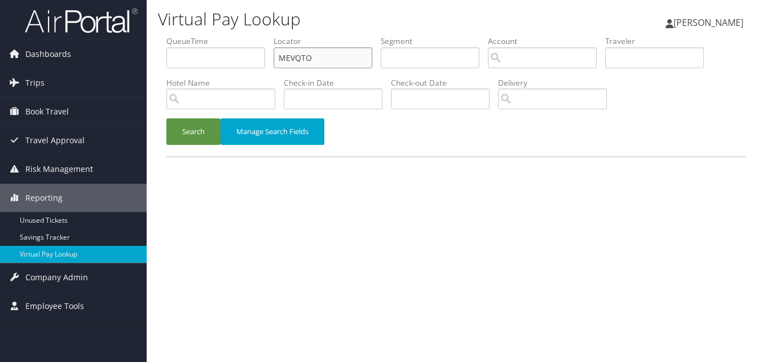
paste input "HDGFQS"
drag, startPoint x: 149, startPoint y: 66, endPoint x: 135, endPoint y: 68, distance: 14.3
click at [135, 68] on div "Dashboards AirPortal 360™ (Manager) My Travel Dashboard Trips Airtinerary® Look…" at bounding box center [383, 181] width 766 height 362
type input "HDGFQS"
click at [192, 135] on button "Search" at bounding box center [193, 131] width 54 height 27
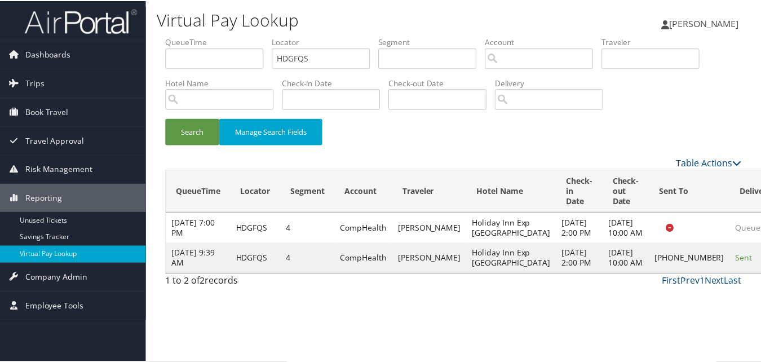
scroll to position [11, 0]
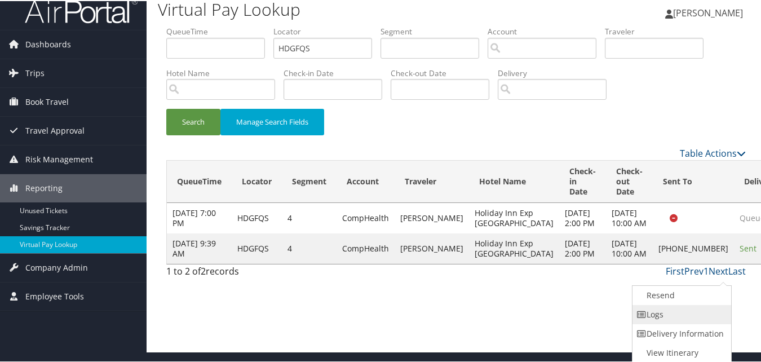
click at [686, 315] on link "Logs" at bounding box center [681, 313] width 96 height 19
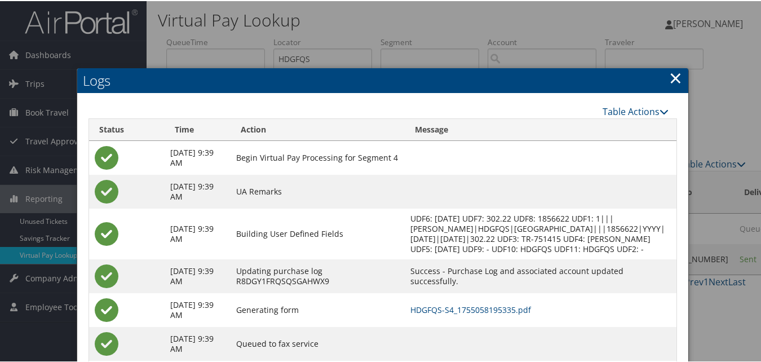
scroll to position [107, 0]
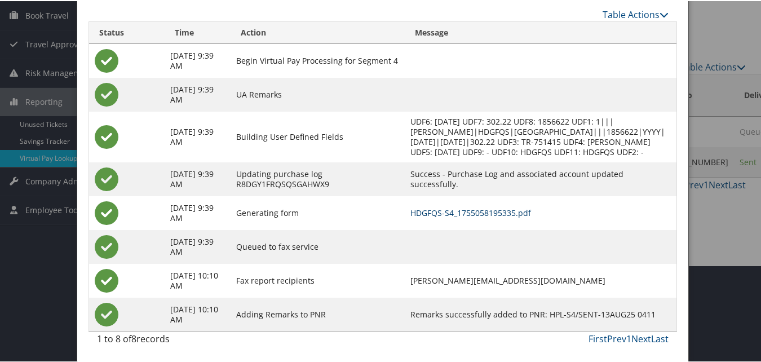
click at [443, 209] on link "HDGFQS-S4_1755058195335.pdf" at bounding box center [471, 211] width 121 height 11
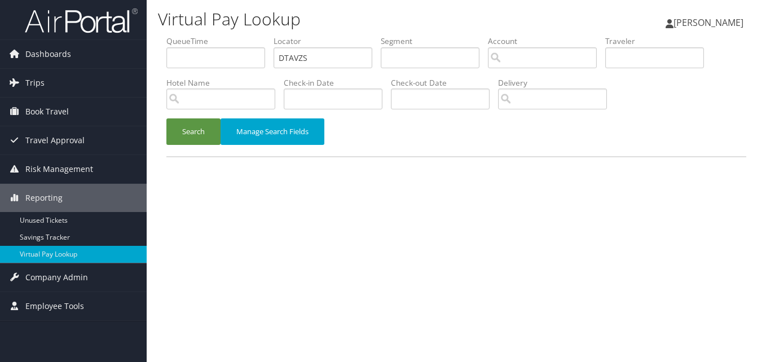
click at [214, 36] on ul "QueueTime Locator DTAVZS Segment Account Traveler Hotel Name Check-in Date Chec…" at bounding box center [456, 36] width 580 height 0
click at [166, 118] on button "Search" at bounding box center [193, 131] width 54 height 27
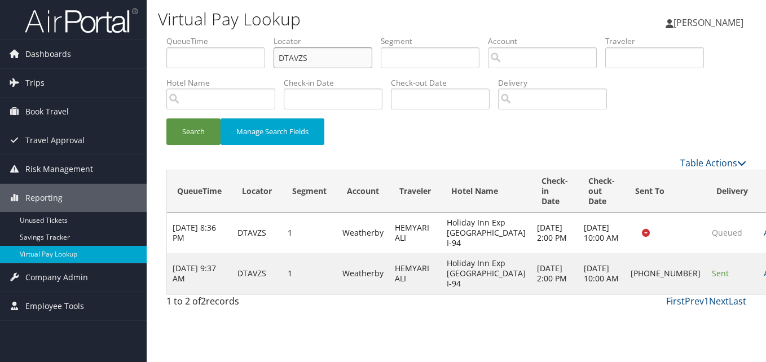
drag, startPoint x: 297, startPoint y: 58, endPoint x: 240, endPoint y: 73, distance: 58.8
click at [248, 36] on ul "QueueTime Locator DTAVZS Segment Account Traveler Hotel Name Check-in Date Chec…" at bounding box center [456, 36] width 580 height 0
paste input "YXJYZJ"
click at [166, 118] on button "Search" at bounding box center [193, 131] width 54 height 27
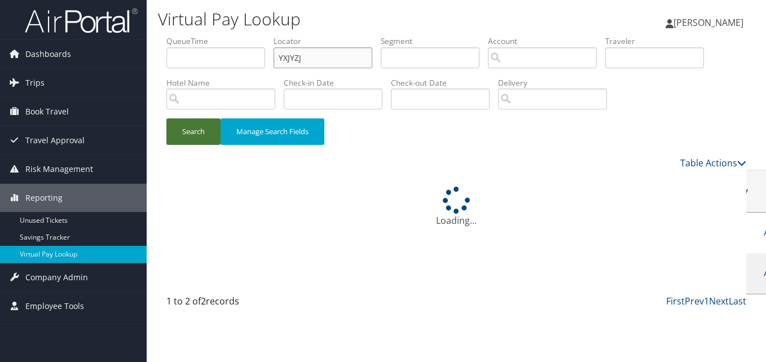
click at [166, 118] on button "Search" at bounding box center [193, 131] width 54 height 27
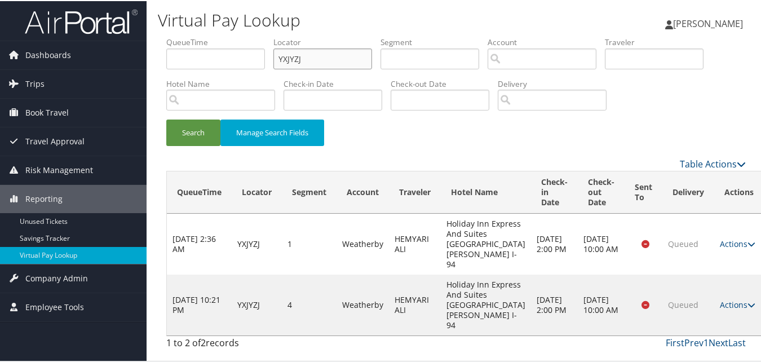
paste input "KIMXKY"
drag, startPoint x: 313, startPoint y: 60, endPoint x: 266, endPoint y: 67, distance: 47.9
click at [263, 36] on ul "QueueTime Locator YXJYZJ Segment Account Traveler Hotel Name Check-in Date Chec…" at bounding box center [456, 36] width 580 height 0
click at [166, 118] on button "Search" at bounding box center [193, 131] width 54 height 27
drag, startPoint x: 314, startPoint y: 50, endPoint x: 272, endPoint y: 55, distance: 42.0
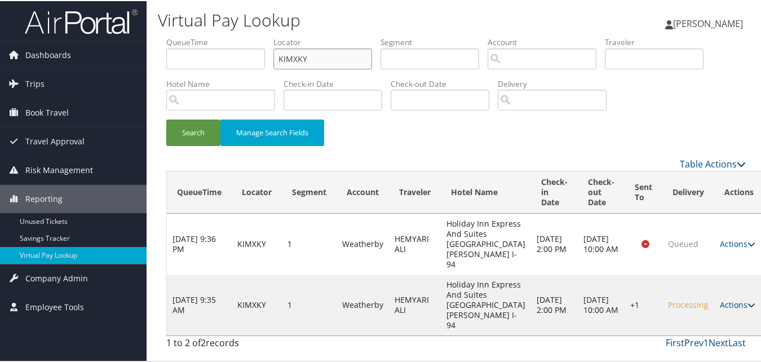
click at [272, 36] on ul "QueueTime Locator KIMXKY Segment Account Traveler Hotel Name Check-in Date Chec…" at bounding box center [456, 36] width 580 height 0
paste input "JKOQZJ"
type input "JKOQZJ"
click at [203, 125] on button "Search" at bounding box center [193, 131] width 54 height 27
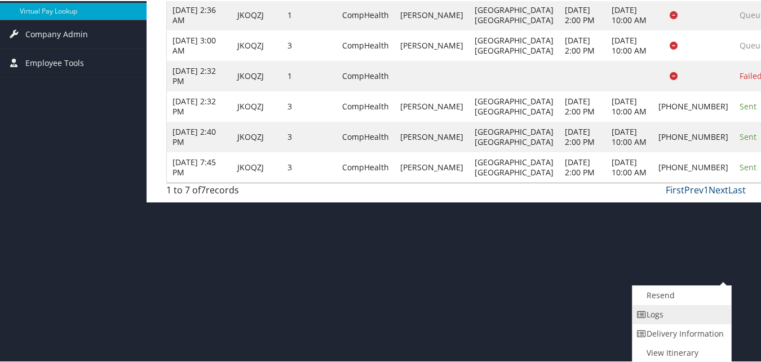
click at [681, 318] on link "Logs" at bounding box center [681, 313] width 96 height 19
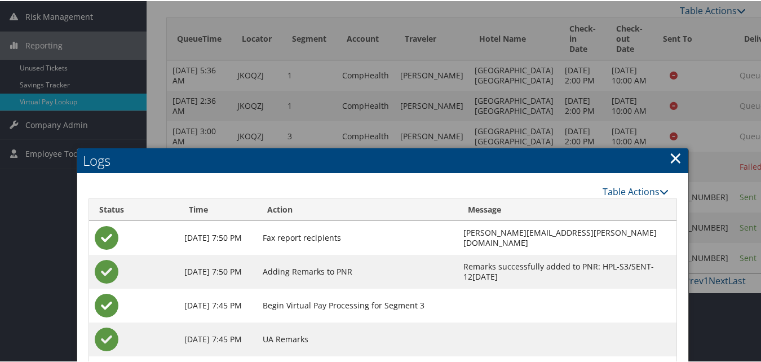
scroll to position [149, 0]
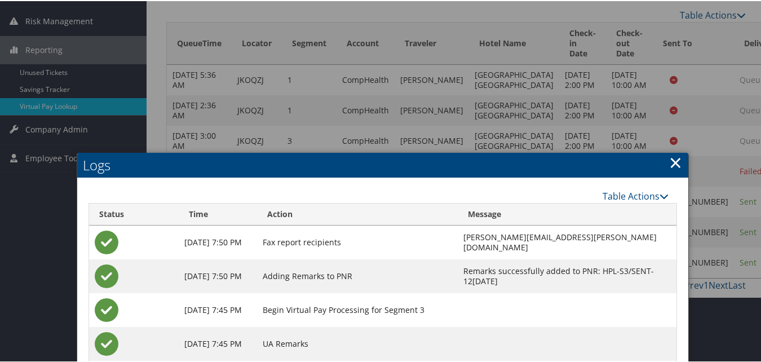
click at [678, 166] on link "×" at bounding box center [675, 161] width 13 height 23
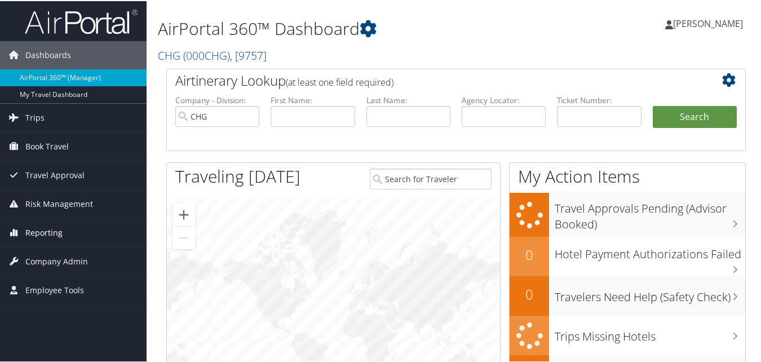
click at [60, 227] on span "Reporting" at bounding box center [43, 232] width 37 height 28
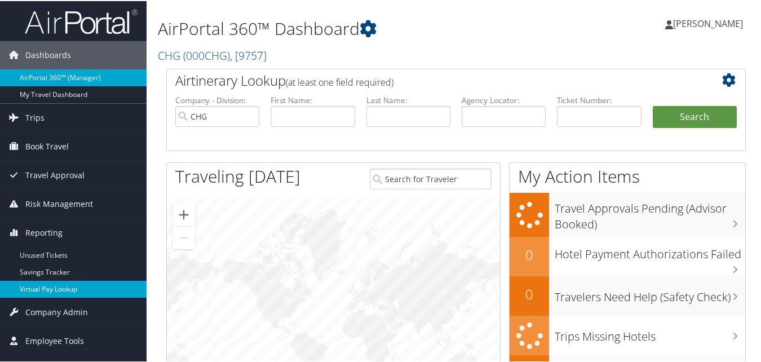
click at [59, 295] on link "Virtual Pay Lookup" at bounding box center [73, 288] width 147 height 17
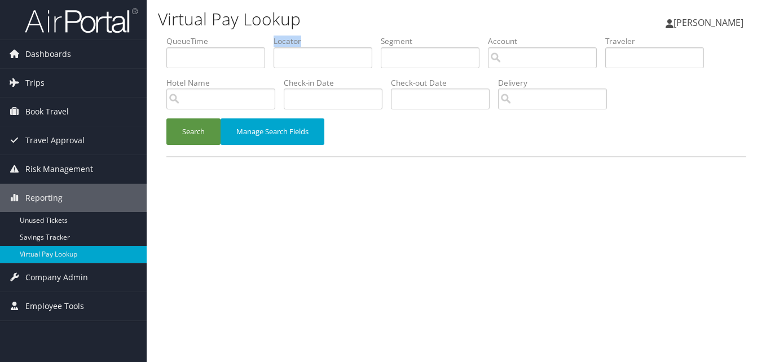
drag, startPoint x: 303, startPoint y: 67, endPoint x: 297, endPoint y: 60, distance: 9.2
click at [303, 65] on li "Locator" at bounding box center [327, 56] width 107 height 41
click at [296, 60] on input "text" at bounding box center [323, 57] width 99 height 21
paste input "NHYKPI"
click at [201, 129] on button "Search" at bounding box center [193, 131] width 54 height 27
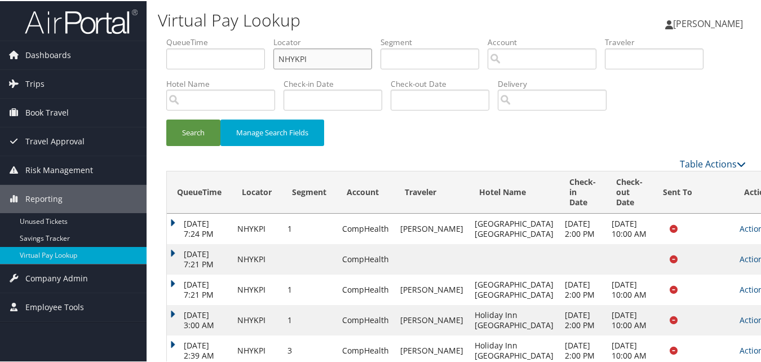
drag, startPoint x: 327, startPoint y: 54, endPoint x: 235, endPoint y: 88, distance: 98.0
click at [233, 36] on ul "QueueTime Locator NHYKPI Segment Account Traveler Hotel Name Check-in Date Chec…" at bounding box center [456, 36] width 580 height 0
paste input "WOKVBJ"
click at [166, 118] on button "Search" at bounding box center [193, 131] width 54 height 27
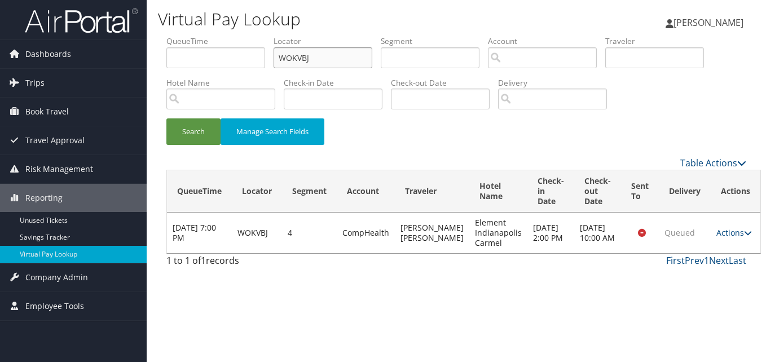
drag, startPoint x: 319, startPoint y: 57, endPoint x: 195, endPoint y: 68, distance: 124.6
click at [195, 36] on ul "QueueTime Locator WOKVBJ Segment Account Traveler Hotel Name Check-in Date Chec…" at bounding box center [456, 36] width 580 height 0
paste input "HJMMHY"
type input "HJMMHY"
click at [192, 135] on button "Search" at bounding box center [193, 131] width 54 height 27
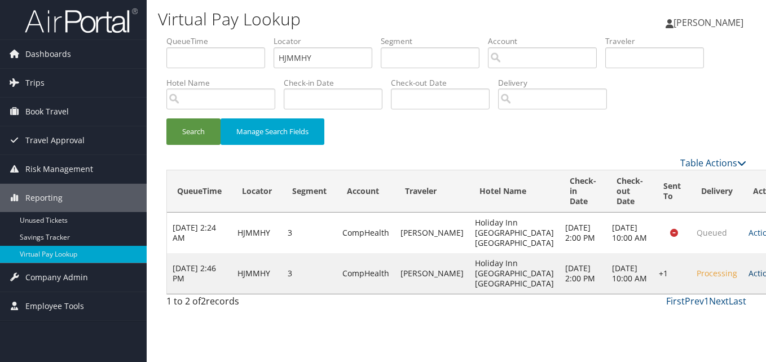
click at [748, 279] on link "Actions" at bounding box center [766, 273] width 36 height 11
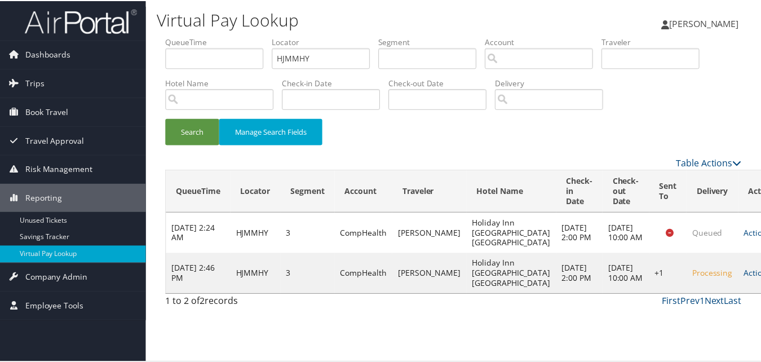
scroll to position [11, 0]
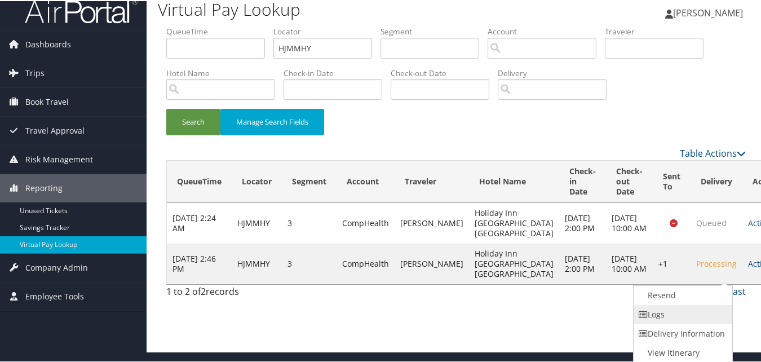
click at [698, 312] on link "Logs" at bounding box center [682, 313] width 96 height 19
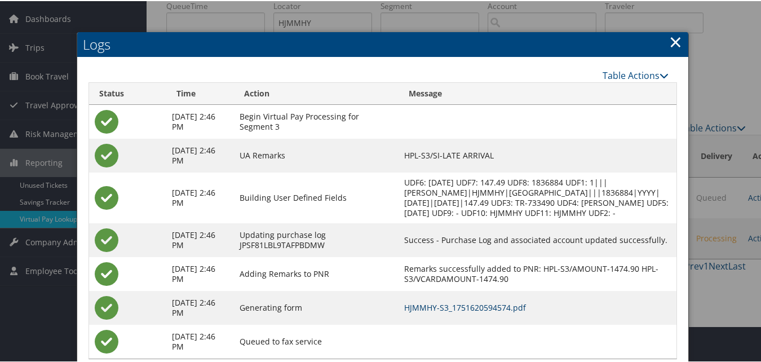
scroll to position [73, 0]
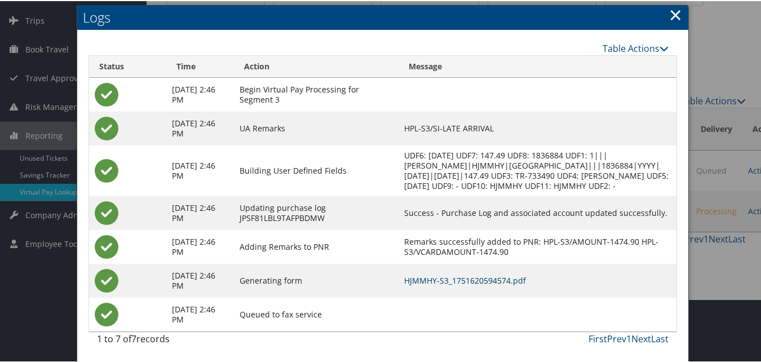
click at [490, 276] on link "HJMMHY-S3_1751620594574.pdf" at bounding box center [465, 279] width 122 height 11
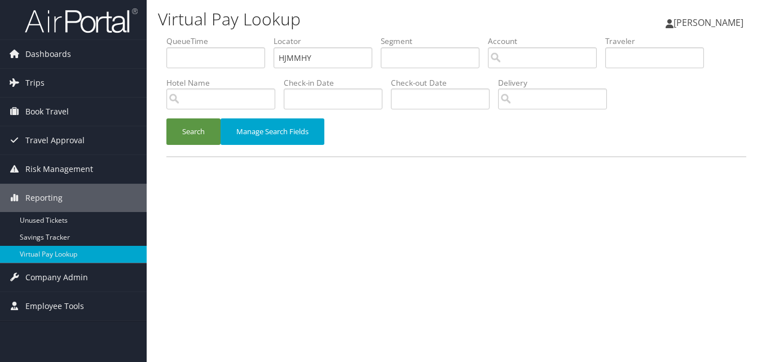
click at [203, 36] on ul "QueueTime Locator HJMMHY Segment Account Traveler Hotel Name Check-in Date Chec…" at bounding box center [456, 36] width 580 height 0
click at [166, 118] on button "Search" at bounding box center [193, 131] width 54 height 27
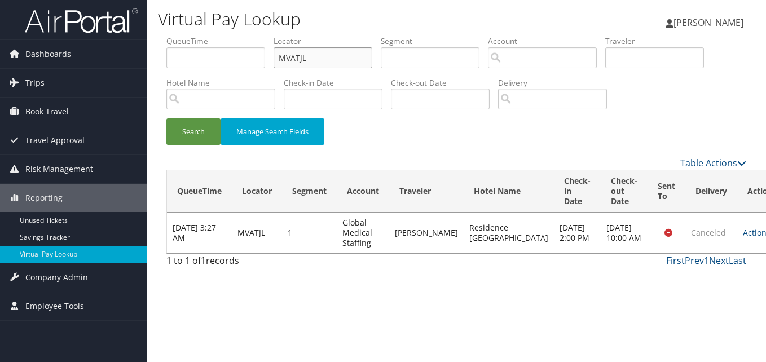
paste input "NKRNCN"
drag, startPoint x: 317, startPoint y: 59, endPoint x: 218, endPoint y: 114, distance: 113.1
click at [222, 36] on ul "QueueTime Locator MVATJL Segment Account Traveler Hotel Name Check-in Date Chec…" at bounding box center [456, 36] width 580 height 0
type input "NKRNCN"
click at [166, 118] on button "Search" at bounding box center [193, 131] width 54 height 27
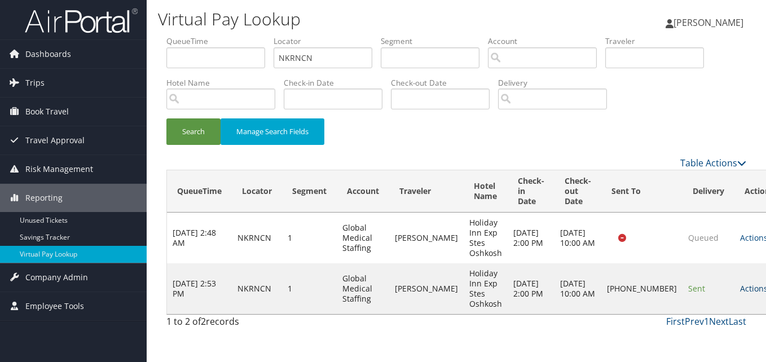
click at [740, 287] on link "Actions" at bounding box center [758, 288] width 36 height 11
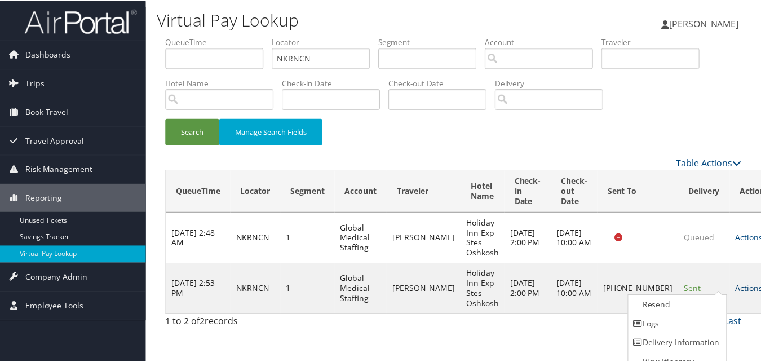
scroll to position [11, 0]
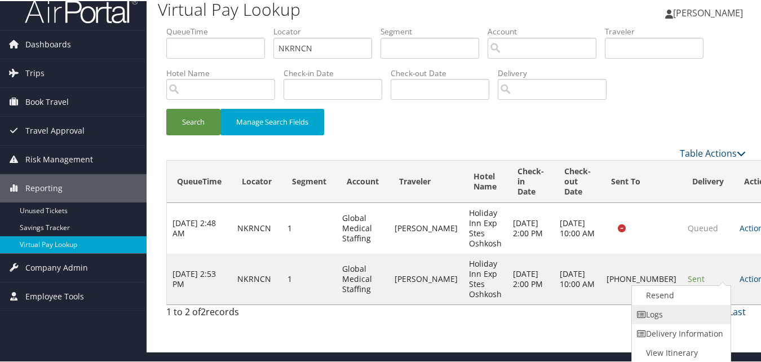
click at [703, 314] on link "Logs" at bounding box center [680, 313] width 96 height 19
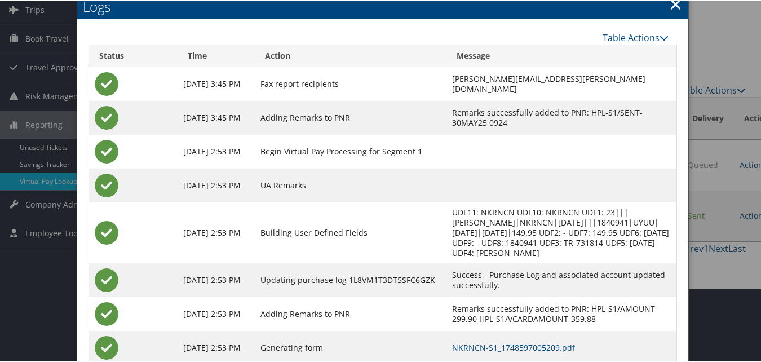
scroll to position [131, 0]
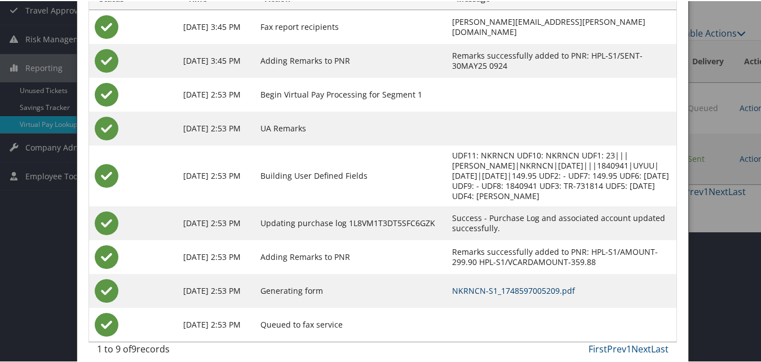
click at [481, 284] on link "NKRNCN-S1_1748597005209.pdf" at bounding box center [513, 289] width 123 height 11
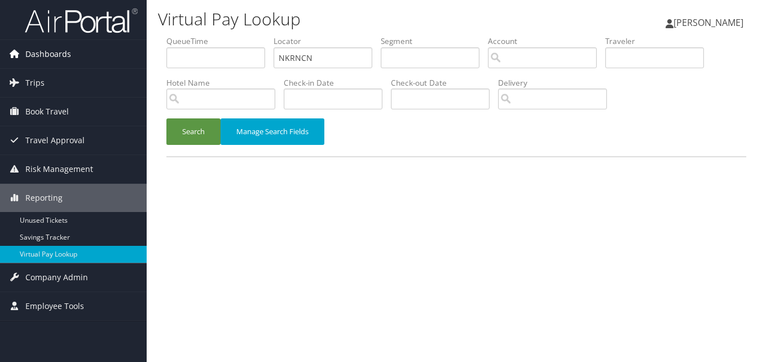
click at [55, 54] on span "Dashboards" at bounding box center [48, 54] width 46 height 28
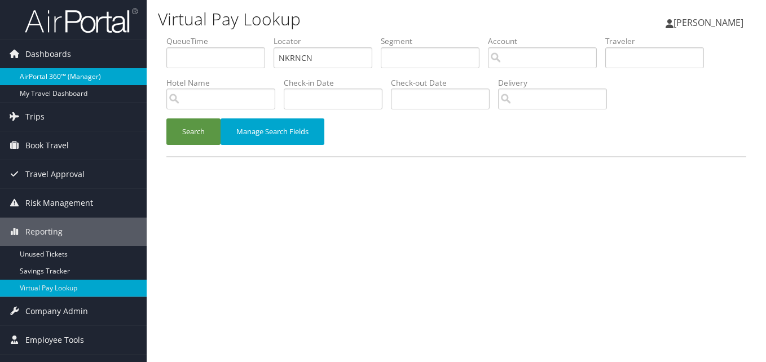
click at [56, 80] on link "AirPortal 360™ (Manager)" at bounding box center [73, 76] width 147 height 17
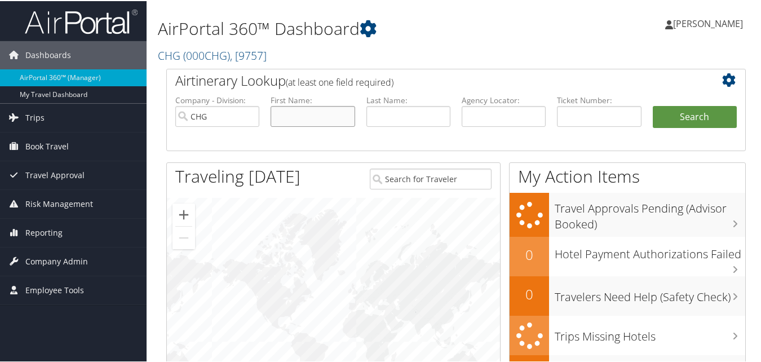
click at [308, 116] on input "text" at bounding box center [313, 115] width 84 height 21
paste input "NKRNCN"
type input "NKRNCN"
click at [276, 109] on input "text" at bounding box center [313, 115] width 84 height 21
paste input "Zec, Slobodan"
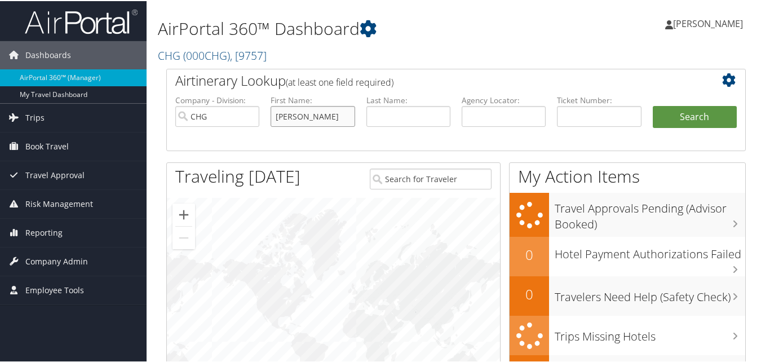
drag, startPoint x: 289, startPoint y: 117, endPoint x: 261, endPoint y: 117, distance: 28.8
click at [261, 117] on ul "Company - Division: CHG First Name: Zec, Slobodan Last Name: Agency Locator: De…" at bounding box center [456, 122] width 573 height 56
type input "Slobodan"
click at [393, 118] on input "text" at bounding box center [409, 115] width 84 height 21
paste input "Zec, Slobodan"
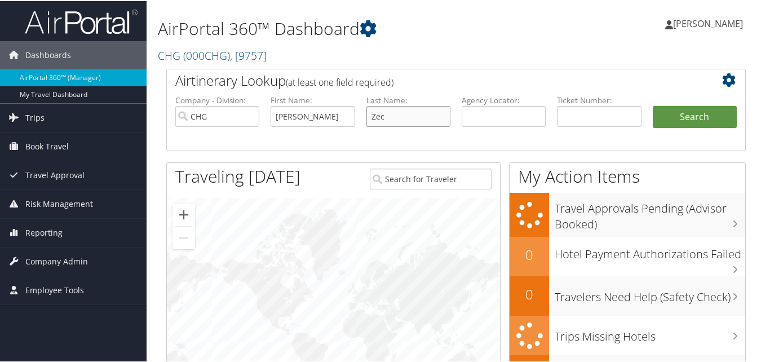
type input "Zec"
click at [278, 114] on input "Slobodan" at bounding box center [313, 115] width 84 height 21
type input "Slobodan"
click at [689, 113] on button "Search" at bounding box center [695, 116] width 84 height 23
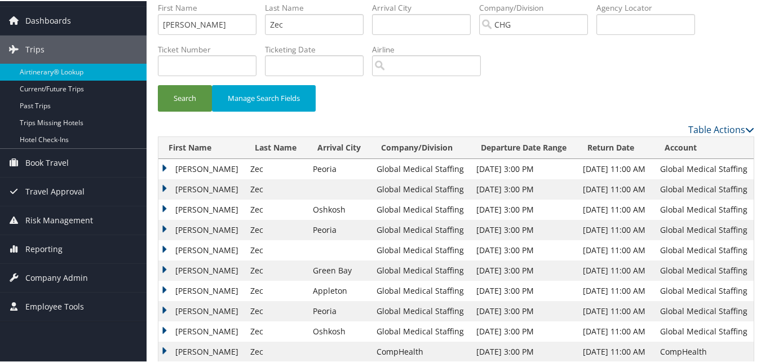
scroll to position [53, 0]
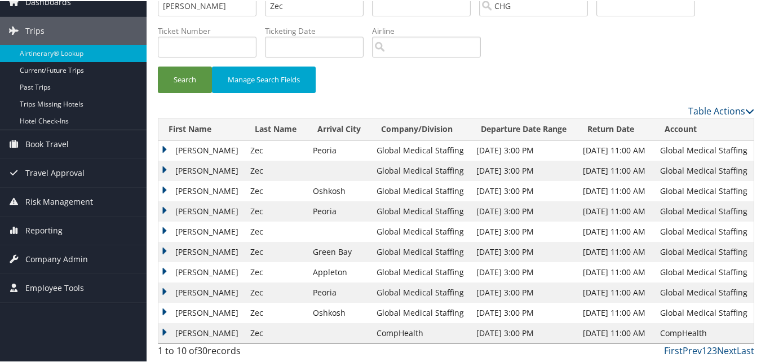
click at [168, 229] on td "[PERSON_NAME]" at bounding box center [201, 231] width 86 height 20
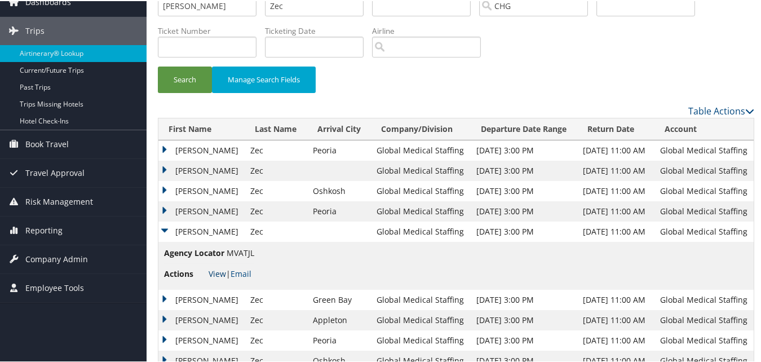
click at [218, 270] on link "View" at bounding box center [217, 272] width 17 height 11
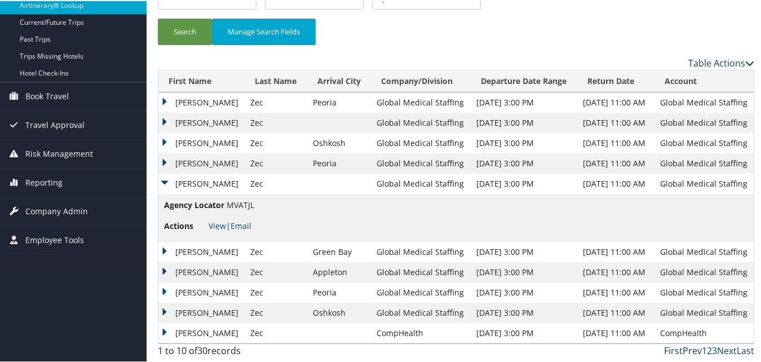
click at [685, 347] on link "Prev" at bounding box center [692, 349] width 19 height 12
click at [717, 349] on link "Next" at bounding box center [727, 349] width 20 height 12
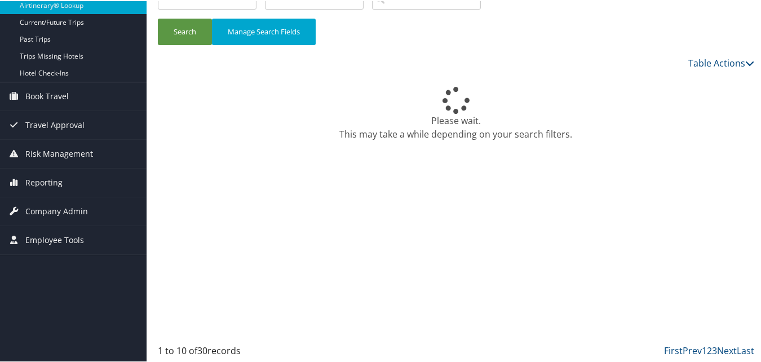
scroll to position [53, 0]
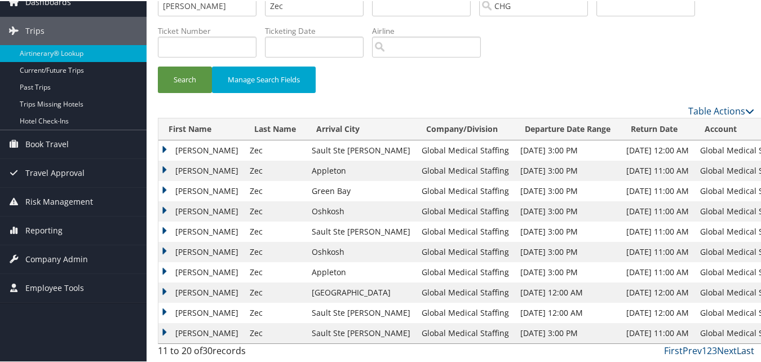
click at [737, 347] on link "Last" at bounding box center [745, 349] width 17 height 12
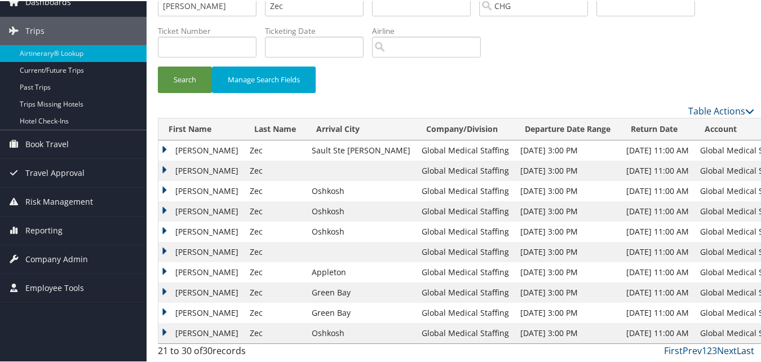
click at [743, 350] on link "Last" at bounding box center [745, 349] width 17 height 12
click at [162, 268] on td "[PERSON_NAME]" at bounding box center [201, 271] width 86 height 20
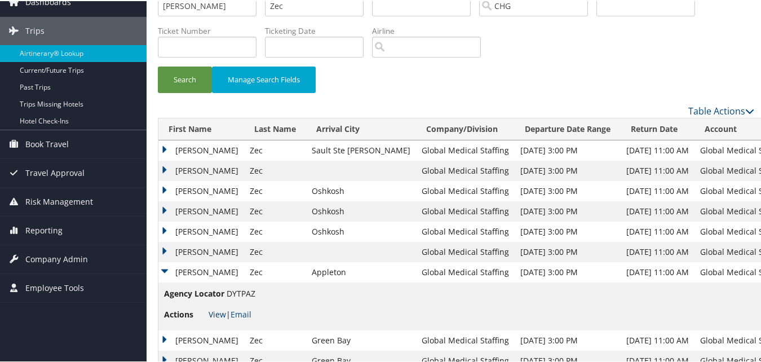
click at [217, 313] on link "View" at bounding box center [217, 313] width 17 height 11
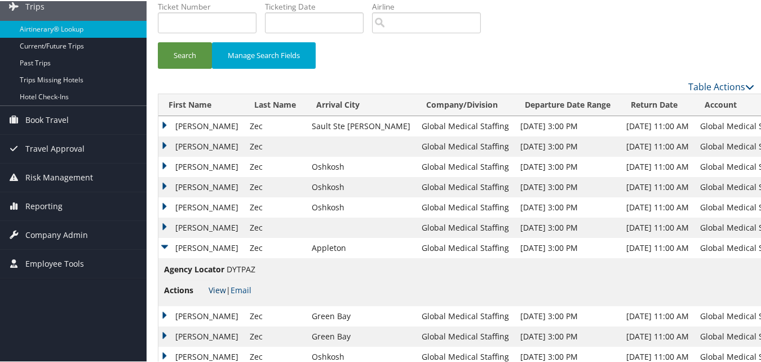
scroll to position [101, 0]
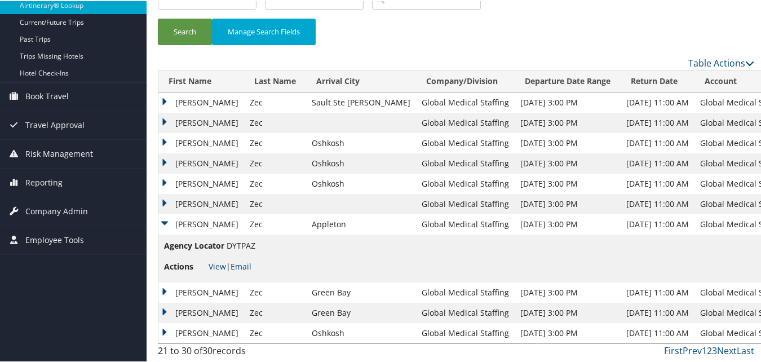
click at [524, 257] on td "Agency Locator DYTPAZ Actions View | Email" at bounding box center [475, 257] width 635 height 48
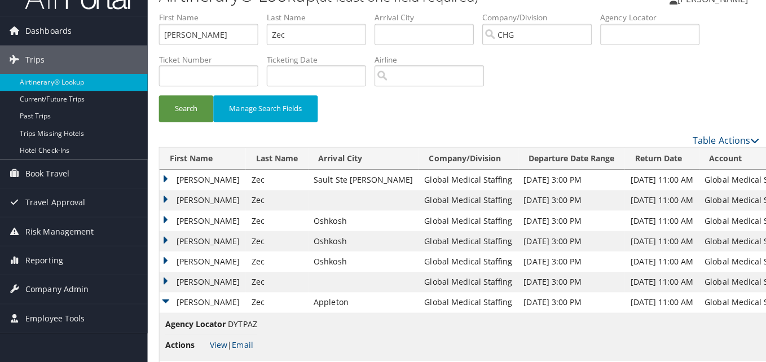
scroll to position [0, 0]
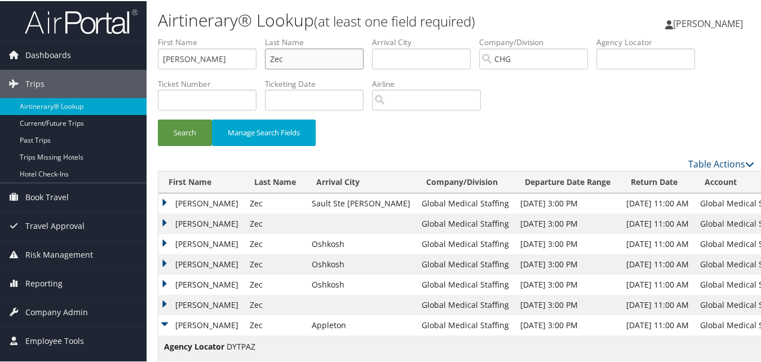
drag, startPoint x: 302, startPoint y: 60, endPoint x: 270, endPoint y: 66, distance: 33.3
click at [270, 66] on input "Zec" at bounding box center [314, 57] width 99 height 21
paste input "[PERSON_NAME]"
drag, startPoint x: 310, startPoint y: 59, endPoint x: 255, endPoint y: 66, distance: 55.8
click at [255, 36] on ul "First Name [PERSON_NAME] Last Name [GEOGRAPHIC_DATA][PERSON_NAME] Departure Cit…" at bounding box center [456, 36] width 597 height 0
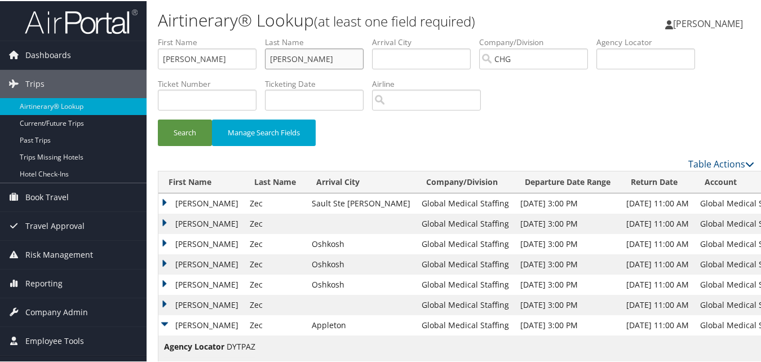
type input "[PERSON_NAME]"
drag, startPoint x: 187, startPoint y: 65, endPoint x: 60, endPoint y: 68, distance: 126.4
click at [60, 68] on div "Dashboards AirPortal 360™ (Manager) My Travel Dashboard Trips Airtinerary® Look…" at bounding box center [383, 231] width 766 height 463
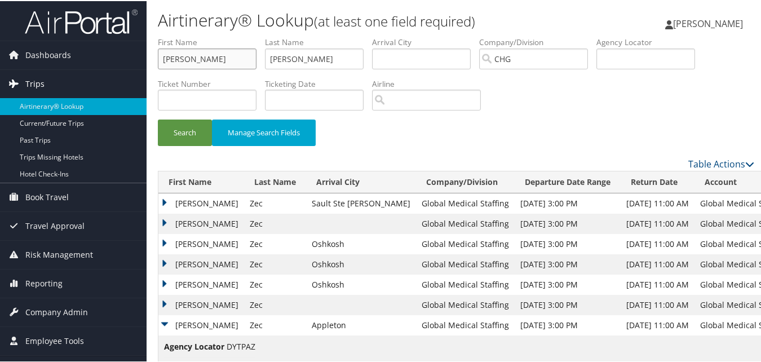
paste input "[PERSON_NAME]"
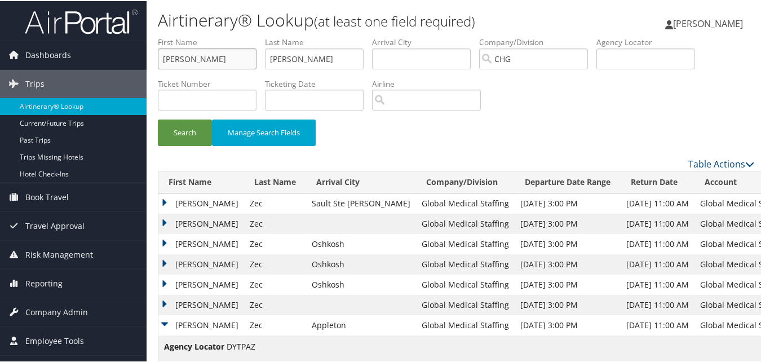
drag, startPoint x: 231, startPoint y: 57, endPoint x: 198, endPoint y: 64, distance: 33.4
click at [198, 64] on input "[PERSON_NAME]" at bounding box center [207, 57] width 99 height 21
type input "Hampton"
click at [158, 118] on button "Search" at bounding box center [185, 131] width 54 height 27
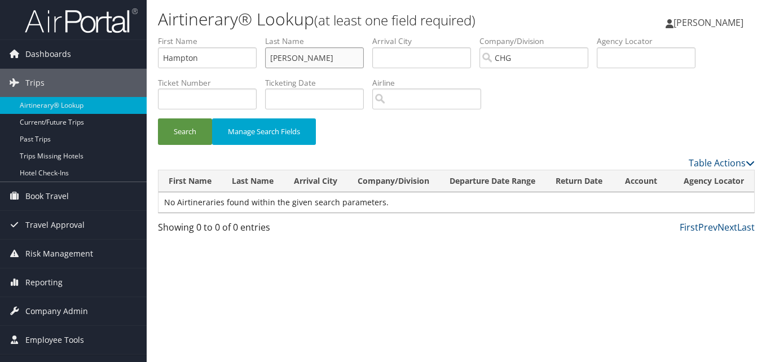
drag, startPoint x: 310, startPoint y: 58, endPoint x: 272, endPoint y: 60, distance: 38.4
click at [272, 60] on input "[PERSON_NAME]" at bounding box center [314, 57] width 99 height 21
drag, startPoint x: 222, startPoint y: 57, endPoint x: 128, endPoint y: 66, distance: 94.1
click at [128, 66] on div "Dashboards AirPortal 360™ (Manager) My Travel Dashboard Trips Airtinerary® Look…" at bounding box center [383, 181] width 766 height 362
paste input "[PERSON_NAME]"
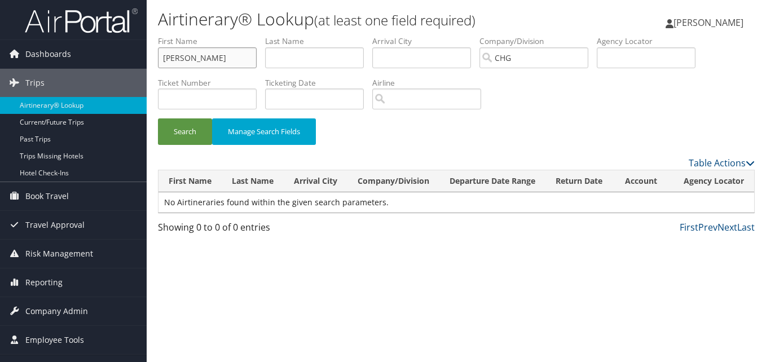
type input "[PERSON_NAME]"
click at [287, 55] on input "text" at bounding box center [314, 57] width 99 height 21
paste input "[PERSON_NAME]"
type input "Leslye"
click at [189, 127] on button "Search" at bounding box center [185, 131] width 54 height 27
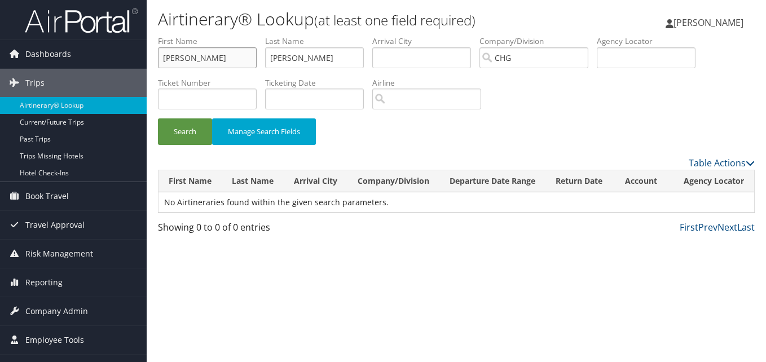
drag, startPoint x: 210, startPoint y: 54, endPoint x: 149, endPoint y: 62, distance: 60.9
click at [158, 62] on form "First Name Leslye Last Name Leslye Departure City Arrival City Company/Division…" at bounding box center [456, 96] width 597 height 121
drag, startPoint x: 314, startPoint y: 52, endPoint x: 270, endPoint y: 58, distance: 43.7
click at [270, 58] on input "Leslye" at bounding box center [314, 57] width 99 height 21
type input "Hampton"
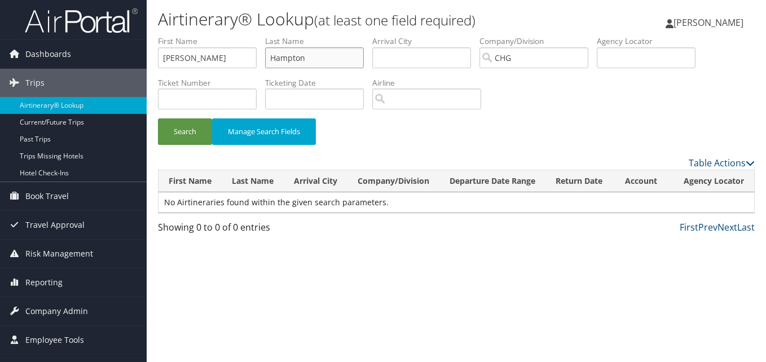
click at [158, 118] on button "Search" at bounding box center [185, 131] width 54 height 27
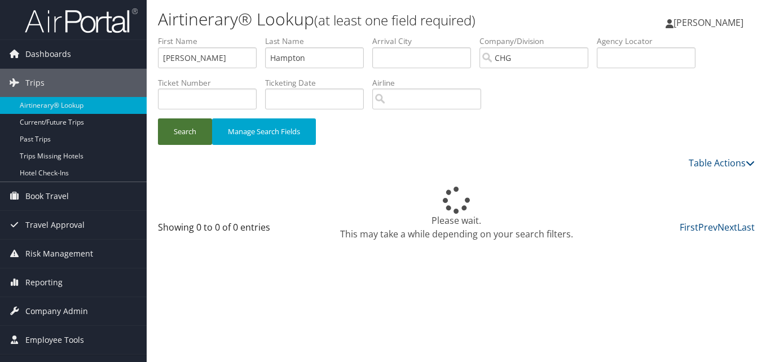
click at [195, 136] on button "Search" at bounding box center [185, 131] width 54 height 27
click at [270, 59] on input "Hampton" at bounding box center [314, 57] width 99 height 21
click at [193, 129] on button "Search" at bounding box center [185, 131] width 54 height 27
drag, startPoint x: 216, startPoint y: 47, endPoint x: 156, endPoint y: 58, distance: 60.8
click at [158, 58] on form "First Name Leslye Last Name Hampton Departure City Arrival City Company/Divisio…" at bounding box center [456, 96] width 597 height 121
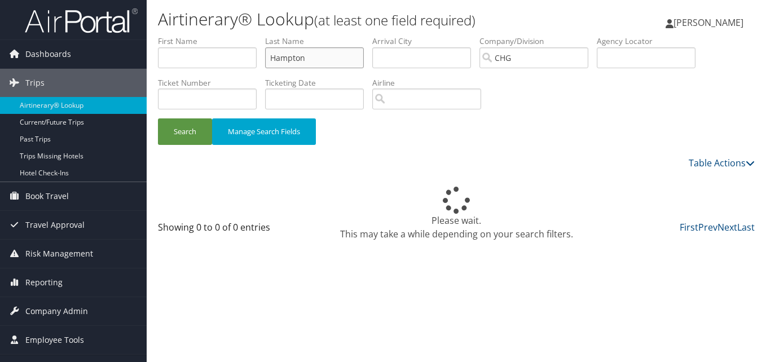
click at [310, 61] on input "Hampton" at bounding box center [314, 57] width 99 height 21
click at [158, 118] on button "Search" at bounding box center [185, 131] width 54 height 27
click at [325, 54] on input "text" at bounding box center [314, 57] width 99 height 21
paste input "Hampton, Leslye"
type input "Hampton, Leslye"
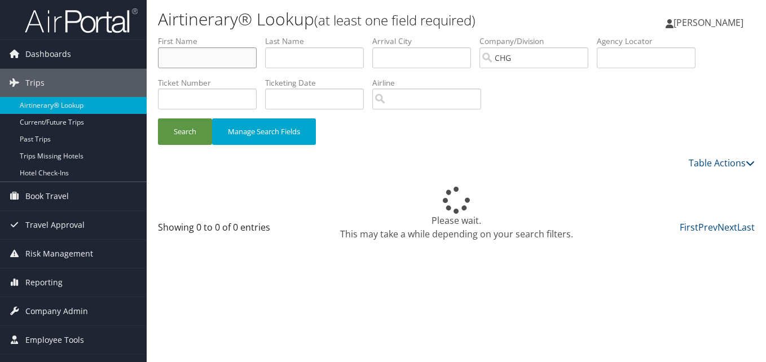
click at [205, 59] on input "text" at bounding box center [207, 57] width 99 height 21
paste input "Hampton, Leslye"
drag, startPoint x: 184, startPoint y: 156, endPoint x: 194, endPoint y: 122, distance: 35.2
click at [185, 155] on div "First Name Hampton, Leslye Last Name Departure City Arrival City Company/Divisi…" at bounding box center [456, 138] width 597 height 204
copy div "Manage Search Fields"
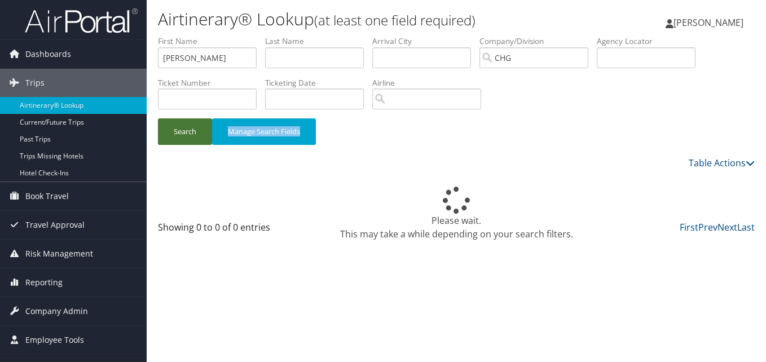
click at [189, 127] on button "Search" at bounding box center [185, 131] width 54 height 27
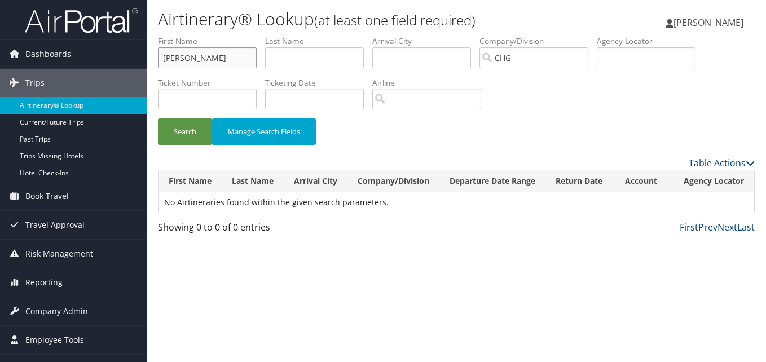
drag, startPoint x: 231, startPoint y: 57, endPoint x: 153, endPoint y: 60, distance: 78.4
click at [158, 60] on form "First Name Hampton, Leslye Last Name Departure City Arrival City Company/Divisi…" at bounding box center [456, 96] width 597 height 121
paste input "Mansour, Ibrahim"
drag, startPoint x: 178, startPoint y: 56, endPoint x: 158, endPoint y: 58, distance: 19.3
click at [158, 58] on input "Mansour, Ibrahim" at bounding box center [207, 57] width 99 height 21
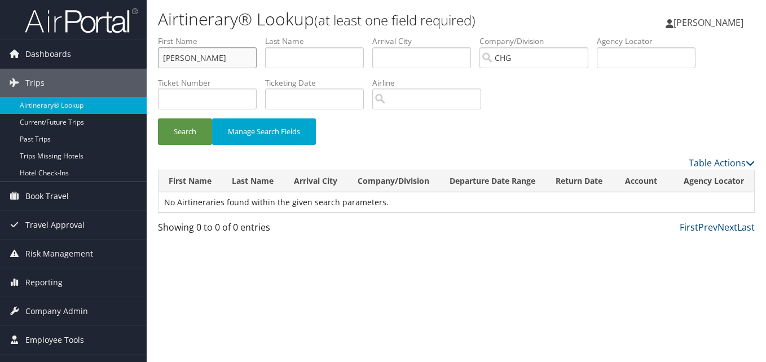
type input "Ibrahim"
click at [291, 64] on input "text" at bounding box center [314, 57] width 99 height 21
paste input "Mansour, Ibrahim"
drag, startPoint x: 306, startPoint y: 56, endPoint x: 369, endPoint y: 61, distance: 63.9
click at [369, 61] on li "Last Name Mansour, Ibrahim" at bounding box center [318, 56] width 107 height 41
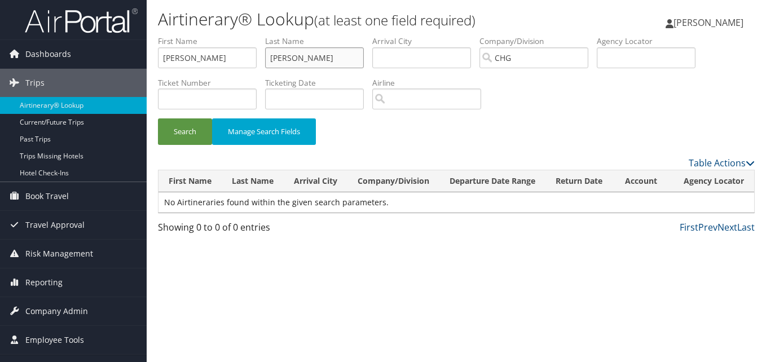
type input "Mansour"
click at [158, 118] on button "Search" at bounding box center [185, 131] width 54 height 27
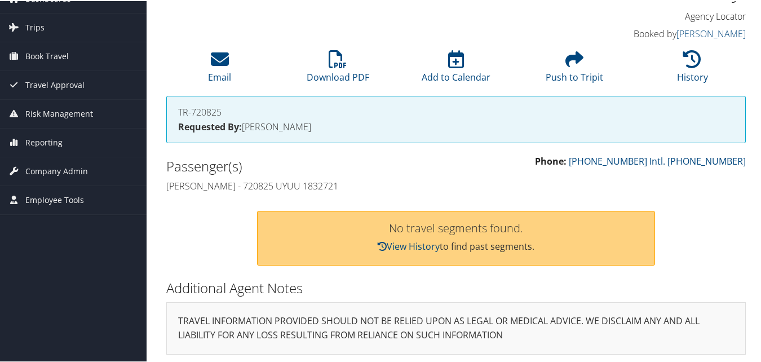
scroll to position [59, 0]
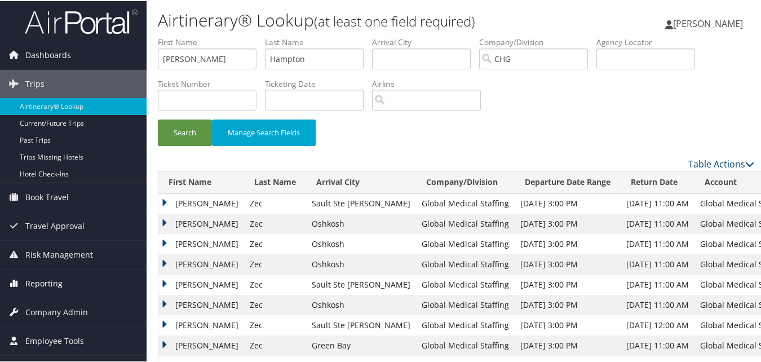
click at [37, 281] on span "Reporting" at bounding box center [43, 282] width 37 height 28
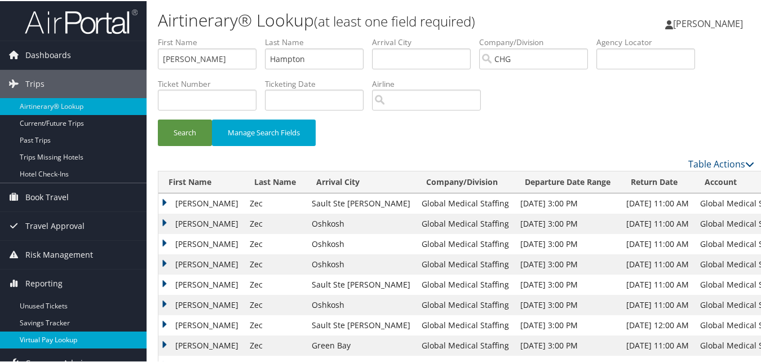
click at [53, 340] on link "Virtual Pay Lookup" at bounding box center [73, 338] width 147 height 17
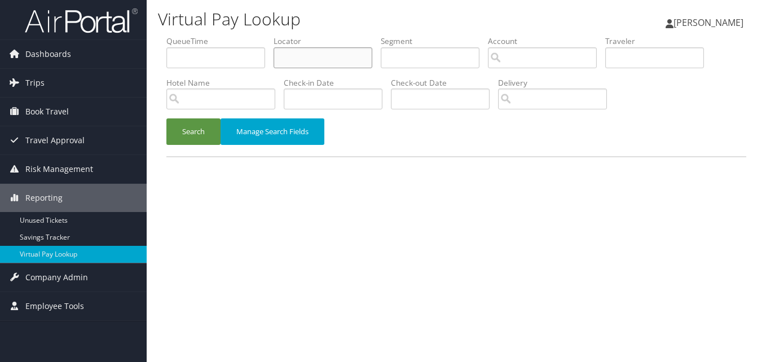
click at [279, 50] on input "text" at bounding box center [323, 57] width 99 height 21
paste input "IFSAHF"
click at [166, 118] on button "Search" at bounding box center [193, 131] width 54 height 27
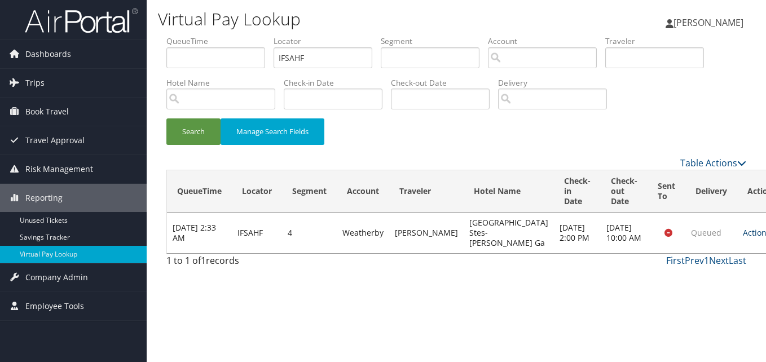
click at [765, 236] on icon at bounding box center [774, 233] width 8 height 8
click at [696, 271] on link "Logs" at bounding box center [697, 273] width 71 height 19
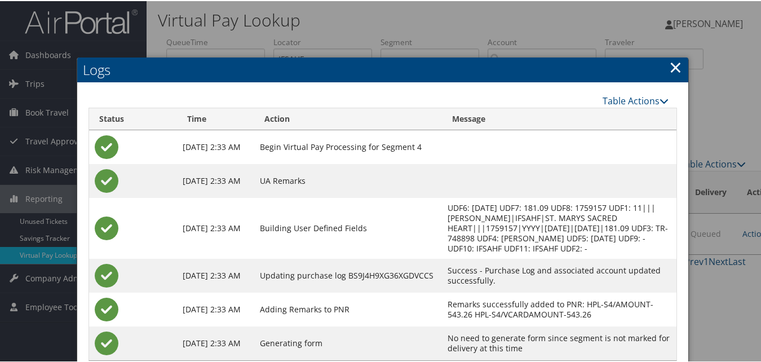
click at [672, 66] on link "×" at bounding box center [675, 66] width 13 height 23
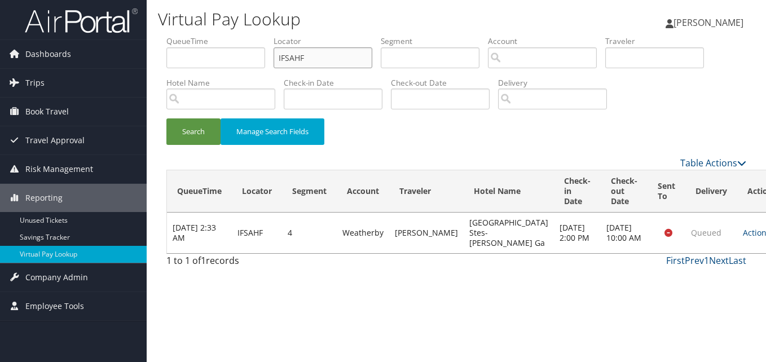
drag, startPoint x: 250, startPoint y: 72, endPoint x: 234, endPoint y: 79, distance: 17.4
click at [241, 36] on ul "QueueTime Locator IFSAHF Segment Account Traveler Hotel Name Check-in Date Chec…" at bounding box center [456, 36] width 580 height 0
paste input "AEHTVE"
type input "AEHTVE"
click at [193, 136] on button "Search" at bounding box center [193, 131] width 54 height 27
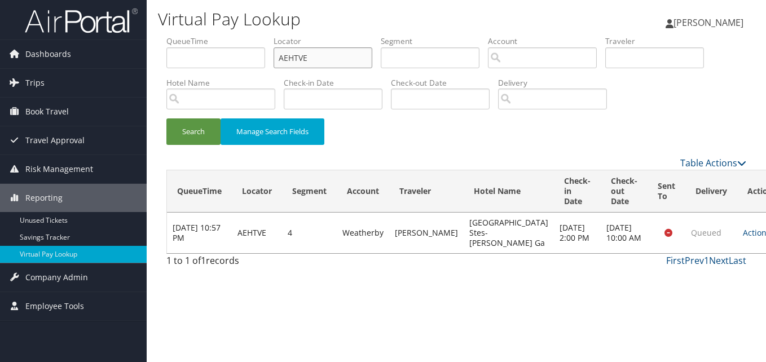
paste input "HETMYK"
drag, startPoint x: 310, startPoint y: 60, endPoint x: 222, endPoint y: 76, distance: 89.4
click at [222, 36] on ul "QueueTime Locator HETMYK Segment Account Traveler Hotel Name Check-in Date Chec…" at bounding box center [456, 36] width 580 height 0
type input "HETMYK"
click at [191, 136] on button "Search" at bounding box center [193, 131] width 54 height 27
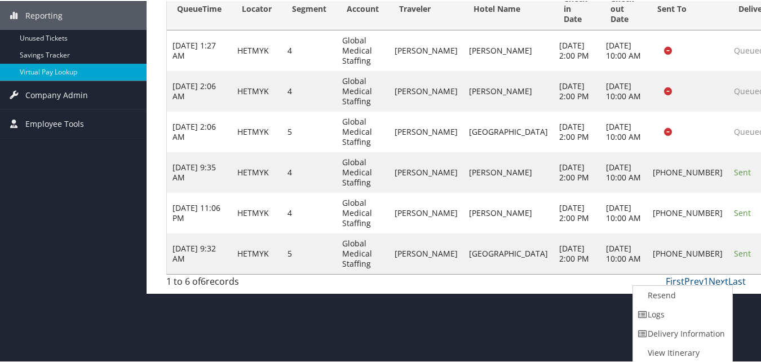
drag, startPoint x: 667, startPoint y: 319, endPoint x: 615, endPoint y: 291, distance: 58.6
click at [666, 319] on link "Logs" at bounding box center [681, 313] width 96 height 19
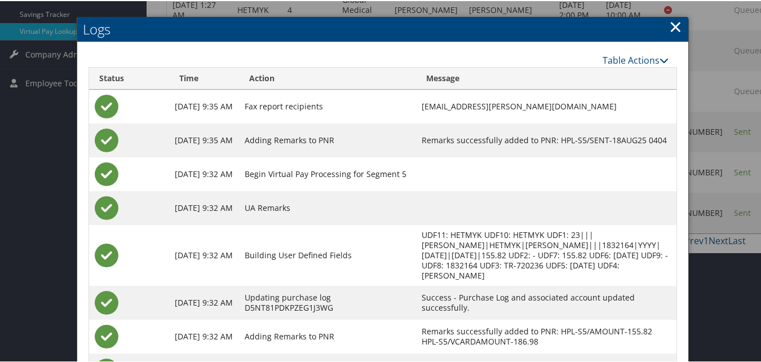
scroll to position [314, 0]
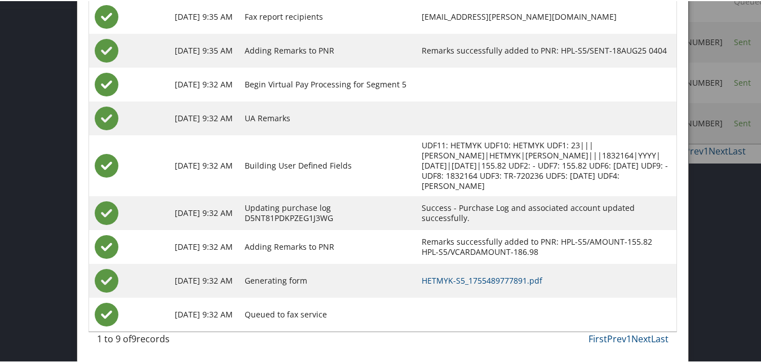
click at [491, 270] on td "HETMYK-S5_1755489777891.pdf" at bounding box center [546, 280] width 261 height 34
click at [490, 278] on link "HETMYK-S5_1755489777891.pdf" at bounding box center [482, 279] width 121 height 11
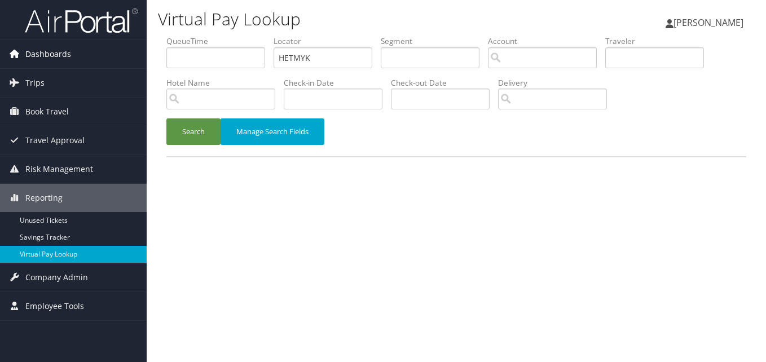
click at [42, 52] on span "Dashboards" at bounding box center [48, 54] width 46 height 28
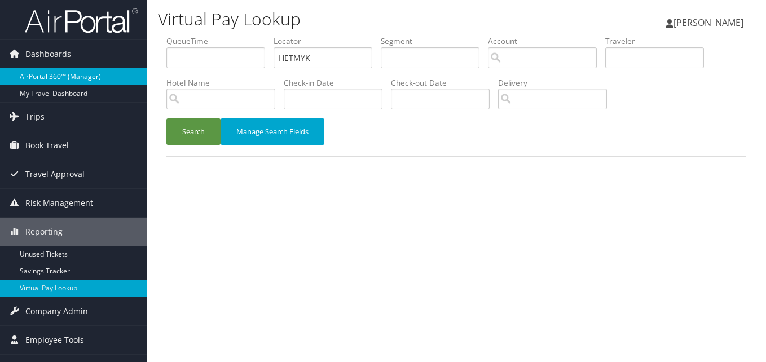
click at [33, 74] on link "AirPortal 360™ (Manager)" at bounding box center [73, 76] width 147 height 17
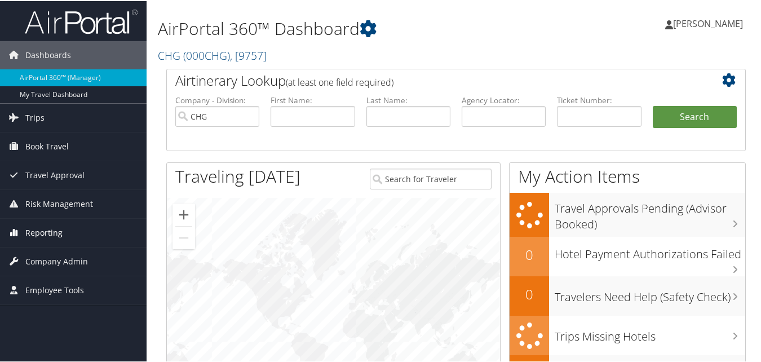
click at [43, 231] on span "Reporting" at bounding box center [43, 232] width 37 height 28
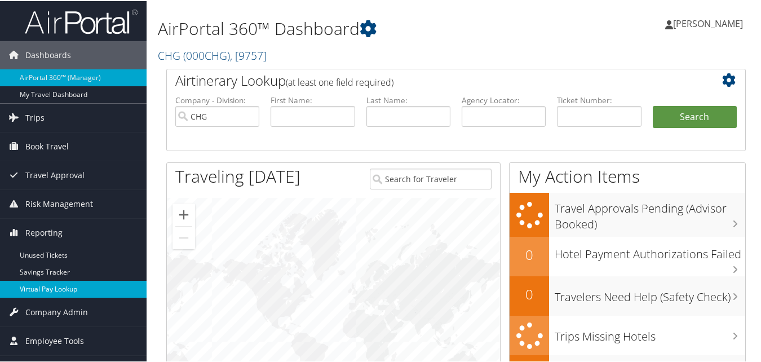
click at [31, 290] on link "Virtual Pay Lookup" at bounding box center [73, 288] width 147 height 17
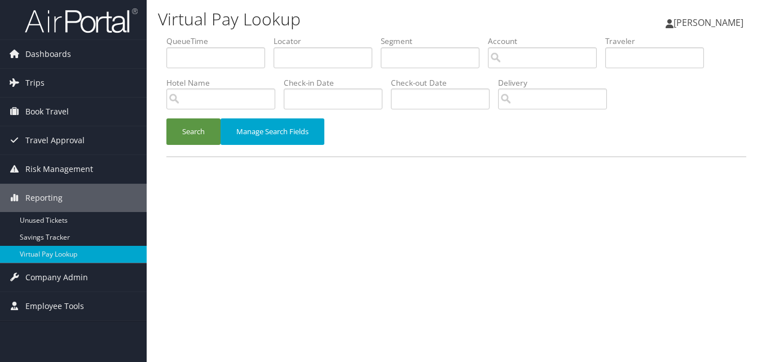
click at [299, 63] on input "text" at bounding box center [323, 57] width 99 height 21
type input "Rodriguez, Jose"
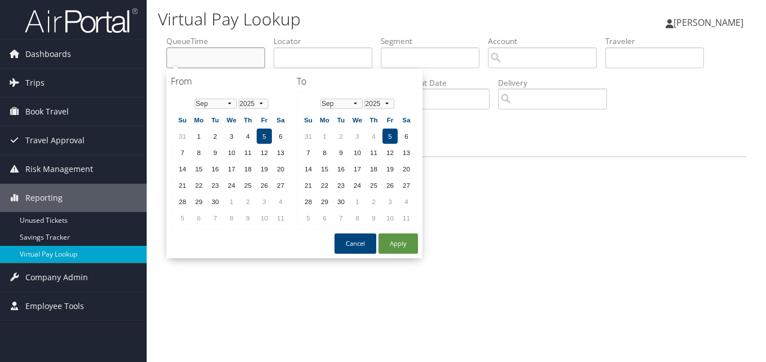
click at [188, 52] on input "text" at bounding box center [215, 57] width 99 height 21
paste input "Rodriguez, Jose"
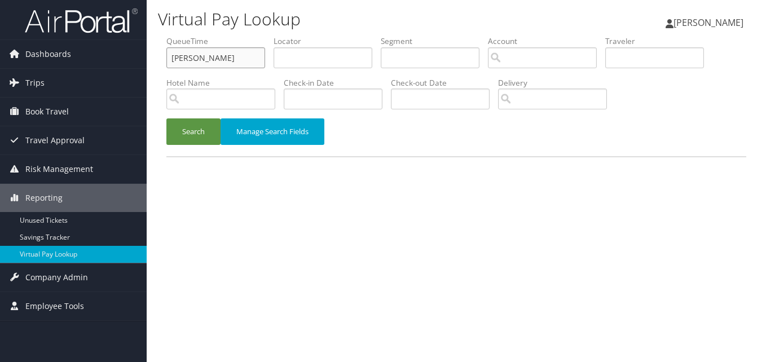
drag, startPoint x: 212, startPoint y: 58, endPoint x: 152, endPoint y: 61, distance: 60.5
click at [152, 61] on div "Virtual Pay Lookup Luke Perry Luke Perry My Settings Travel Agency Contacts Vie…" at bounding box center [456, 181] width 619 height 362
drag, startPoint x: 231, startPoint y: 59, endPoint x: 208, endPoint y: 63, distance: 23.6
click at [208, 63] on input "Rodriguez, Jose" at bounding box center [215, 57] width 99 height 21
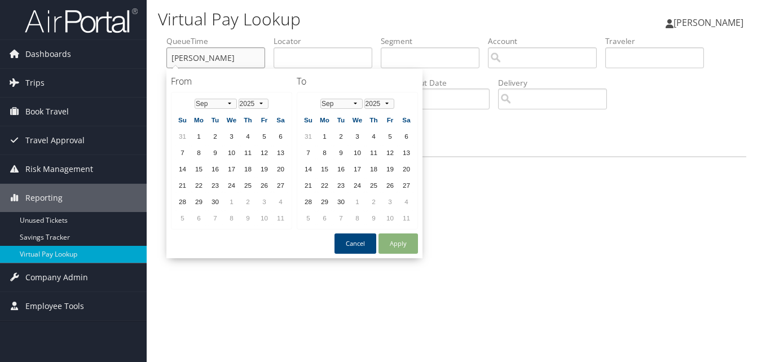
type input "[PERSON_NAME]"
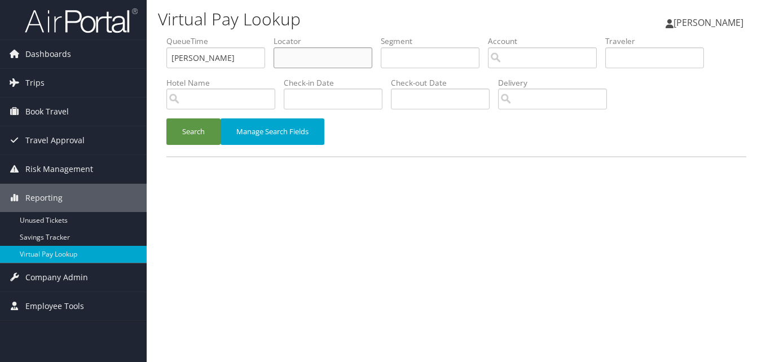
click at [289, 68] on input "text" at bounding box center [323, 57] width 99 height 21
paste input "Rodriguez, Jose"
drag, startPoint x: 319, startPoint y: 59, endPoint x: 274, endPoint y: 59, distance: 45.7
click at [274, 36] on ul "QueueTime Rodriguez Locator Rodriguez, Jose Segment Account Traveler Hotel Name…" at bounding box center [456, 36] width 580 height 0
type input "[PERSON_NAME]"
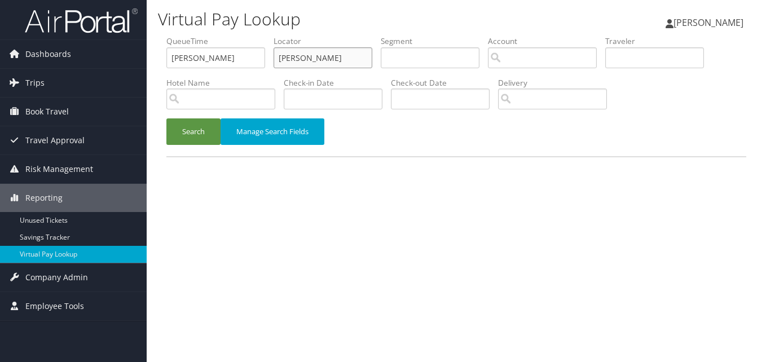
click at [166, 118] on button "Search" at bounding box center [193, 131] width 54 height 27
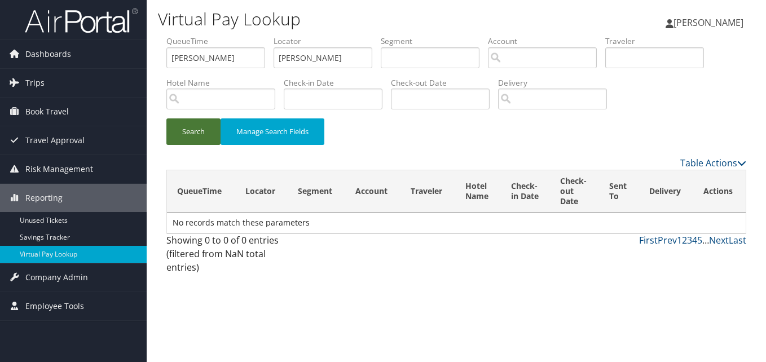
click at [206, 136] on button "Search" at bounding box center [193, 131] width 54 height 27
drag, startPoint x: 304, startPoint y: 56, endPoint x: 276, endPoint y: 65, distance: 29.1
click at [276, 65] on input "[PERSON_NAME]" at bounding box center [323, 57] width 99 height 21
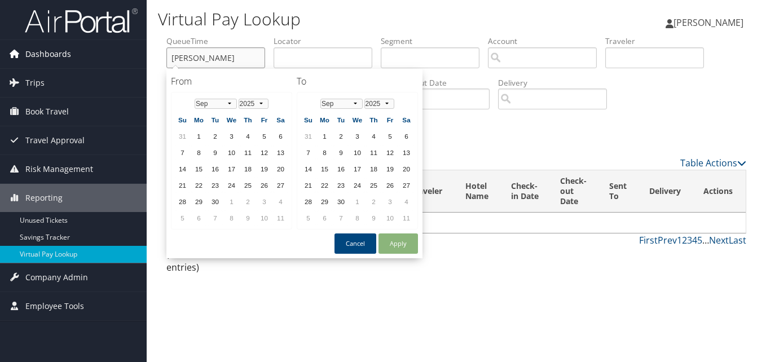
drag, startPoint x: 197, startPoint y: 58, endPoint x: 137, endPoint y: 61, distance: 60.5
click at [137, 61] on div "Dashboards AirPortal 360™ (Manager) My Travel Dashboard Trips Airtinerary® Look…" at bounding box center [383, 181] width 766 height 362
paste input "[PERSON_NAME]"
type input "[PERSON_NAME]"
click at [283, 52] on input "text" at bounding box center [323, 57] width 99 height 21
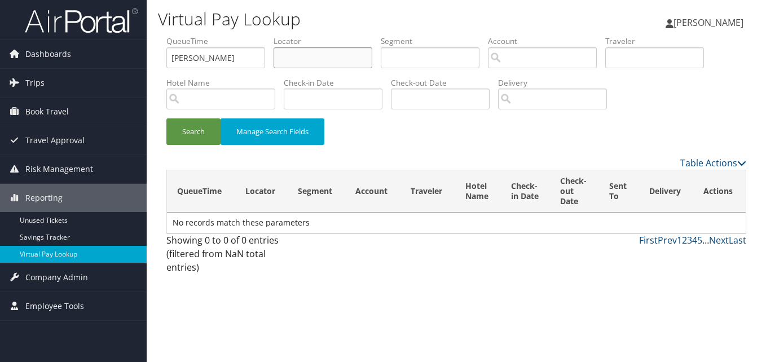
paste input "[PERSON_NAME]"
type input "[PERSON_NAME]"
paste input "Rodriguez, Jose"
type input "[PERSON_NAME]"
click at [166, 118] on button "Search" at bounding box center [193, 131] width 54 height 27
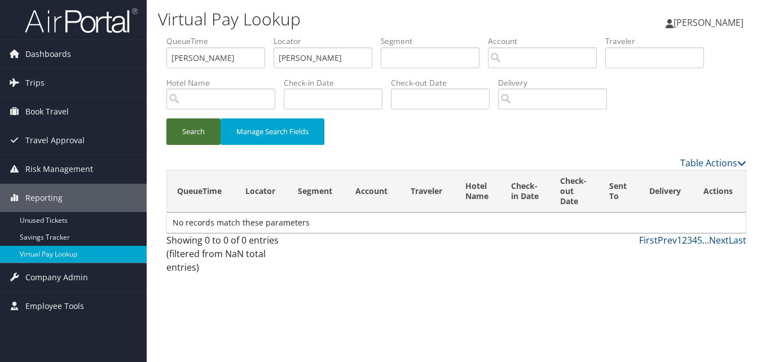
click at [172, 136] on button "Search" at bounding box center [193, 131] width 54 height 27
drag, startPoint x: 336, startPoint y: 61, endPoint x: 265, endPoint y: 64, distance: 71.7
click at [265, 36] on ul "QueueTime Jose Locator Rodriguez Segment Account Traveler Hotel Name Check-in D…" at bounding box center [456, 36] width 580 height 0
click at [67, 58] on span "Dashboards" at bounding box center [48, 54] width 46 height 28
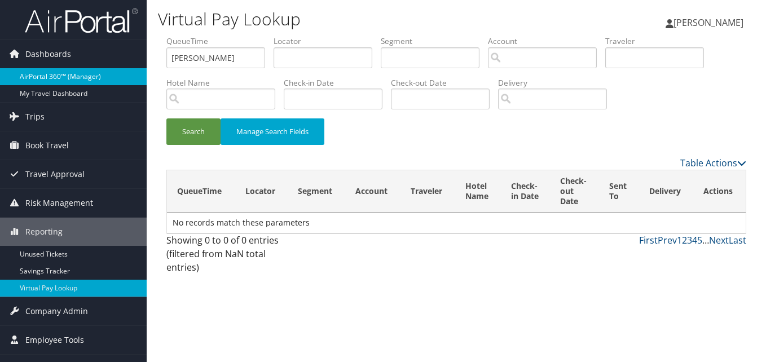
click at [61, 77] on link "AirPortal 360™ (Manager)" at bounding box center [73, 76] width 147 height 17
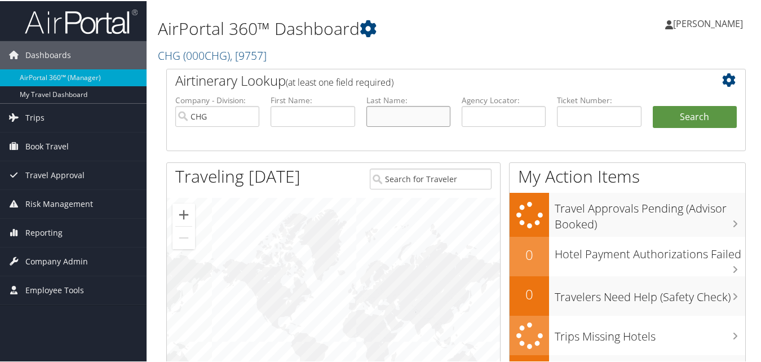
click at [382, 113] on input "text" at bounding box center [409, 115] width 84 height 21
paste input "[PERSON_NAME]"
type input "[PERSON_NAME]"
click at [334, 117] on input "text" at bounding box center [313, 115] width 84 height 21
type input "[PERSON_NAME]"
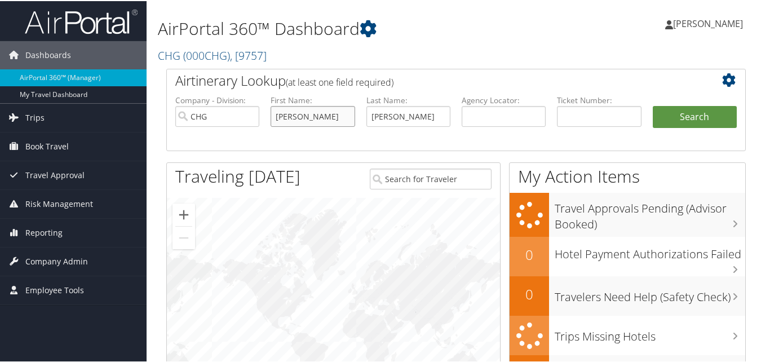
click at [653, 105] on button "Search" at bounding box center [695, 116] width 84 height 23
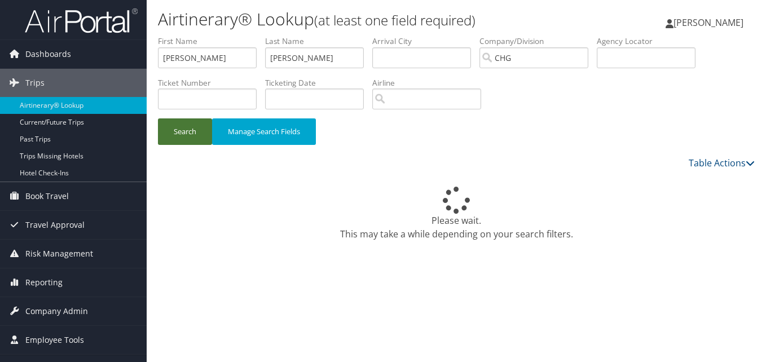
click at [182, 131] on button "Search" at bounding box center [185, 131] width 54 height 27
click at [272, 52] on input "[PERSON_NAME]" at bounding box center [314, 57] width 99 height 21
click at [158, 118] on button "Search" at bounding box center [185, 131] width 54 height 27
drag, startPoint x: 173, startPoint y: 63, endPoint x: 131, endPoint y: 63, distance: 41.2
click at [131, 63] on div "Dashboards AirPortal 360™ (Manager) My Travel Dashboard Trips Airtinerary® Look…" at bounding box center [383, 181] width 766 height 362
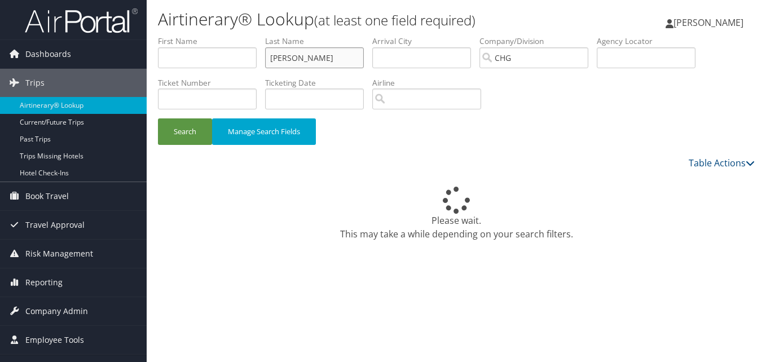
click at [325, 53] on input "Rodriguez" at bounding box center [314, 57] width 99 height 21
type input "R"
click at [158, 118] on button "Search" at bounding box center [185, 131] width 54 height 27
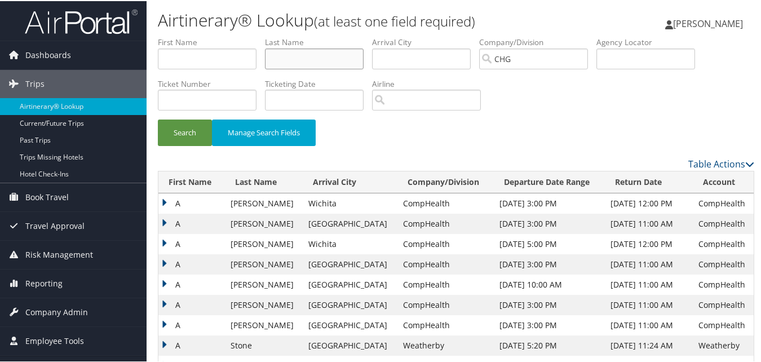
drag, startPoint x: 285, startPoint y: 60, endPoint x: 252, endPoint y: 61, distance: 33.3
click at [285, 60] on input "text" at bounding box center [314, 57] width 99 height 21
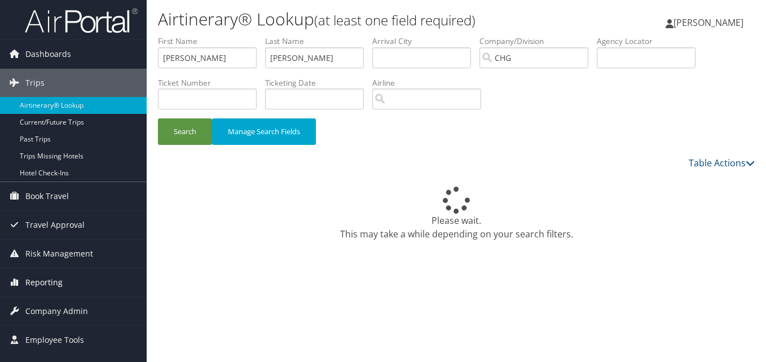
click at [50, 282] on span "Reporting" at bounding box center [43, 282] width 37 height 28
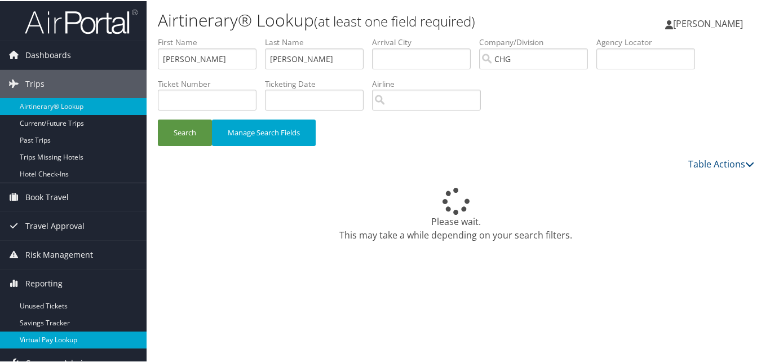
click at [45, 335] on link "Virtual Pay Lookup" at bounding box center [73, 338] width 147 height 17
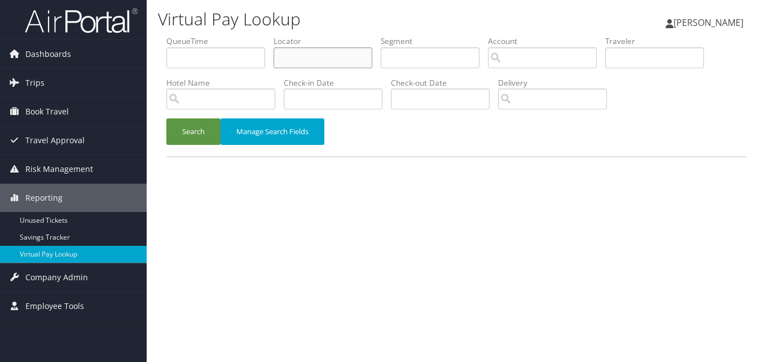
click at [290, 48] on input "text" at bounding box center [323, 57] width 99 height 21
paste input "SODNXB"
click at [183, 132] on button "Search" at bounding box center [193, 131] width 54 height 27
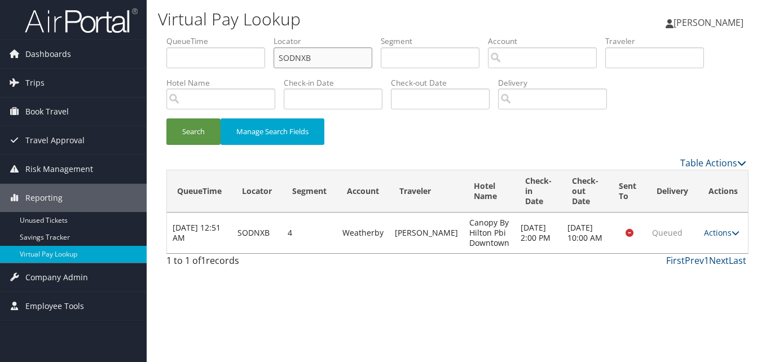
drag, startPoint x: 316, startPoint y: 57, endPoint x: 251, endPoint y: 67, distance: 66.2
click at [251, 36] on ul "QueueTime Locator SODNXB Segment Account Traveler Hotel Name Check-in Date Chec…" at bounding box center [456, 36] width 580 height 0
paste input "KKFFB"
click at [166, 118] on button "Search" at bounding box center [193, 131] width 54 height 27
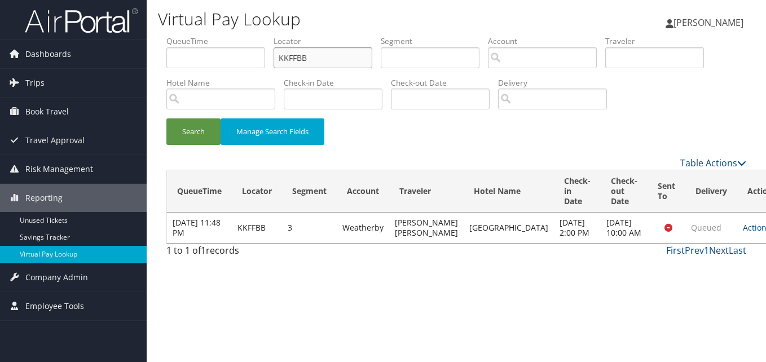
drag, startPoint x: 252, startPoint y: 69, endPoint x: 210, endPoint y: 77, distance: 42.6
click at [210, 36] on ul "QueueTime Locator KKFFBB Segment Account Traveler Hotel Name Check-in Date Chec…" at bounding box center [456, 36] width 580 height 0
paste input "SODNX"
click at [177, 148] on div "Search Manage Search Fields" at bounding box center [456, 137] width 597 height 38
click at [188, 138] on button "Search" at bounding box center [193, 131] width 54 height 27
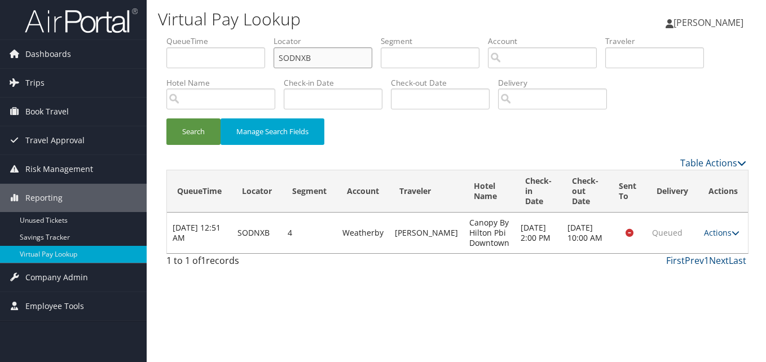
drag, startPoint x: 328, startPoint y: 53, endPoint x: 230, endPoint y: 69, distance: 99.4
click at [230, 36] on ul "QueueTime Locator SODNXB Segment Account Traveler Hotel Name Check-in Date Chec…" at bounding box center [456, 36] width 580 height 0
paste input "KAYCWO"
click at [195, 133] on button "Search" at bounding box center [193, 131] width 54 height 27
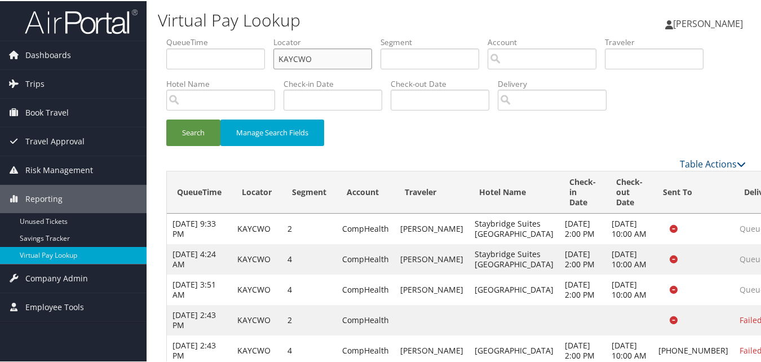
drag, startPoint x: 319, startPoint y: 55, endPoint x: 263, endPoint y: 63, distance: 55.8
click at [263, 36] on ul "QueueTime Locator KAYCWO Segment Account Traveler Hotel Name Check-in Date Chec…" at bounding box center [456, 36] width 580 height 0
paste input "IJBWXF"
type input "IJBWXF"
click at [195, 128] on button "Search" at bounding box center [193, 131] width 54 height 27
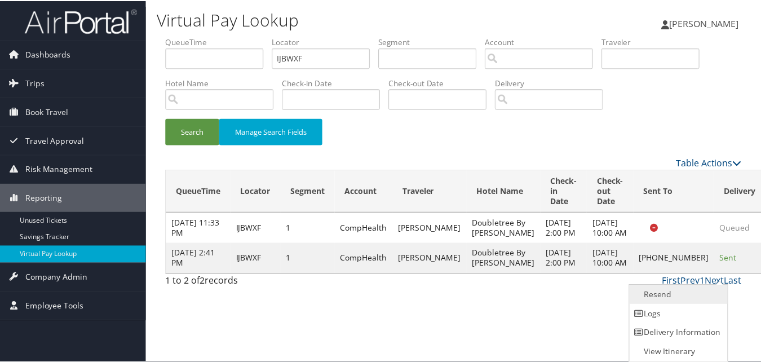
scroll to position [1, 0]
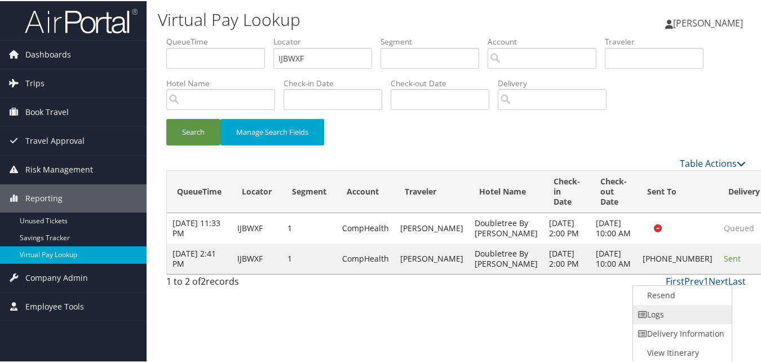
click at [699, 305] on link "Logs" at bounding box center [681, 313] width 96 height 19
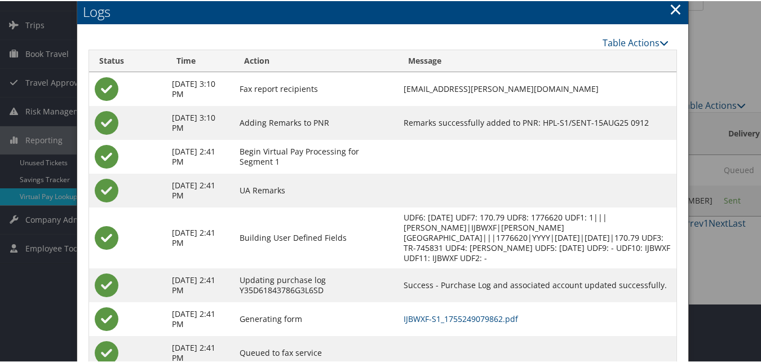
scroll to position [97, 0]
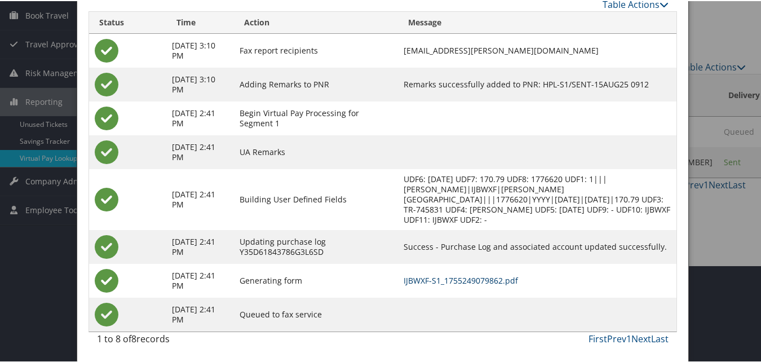
click at [480, 283] on link "IJBWXF-S1_1755249079862.pdf" at bounding box center [461, 279] width 114 height 11
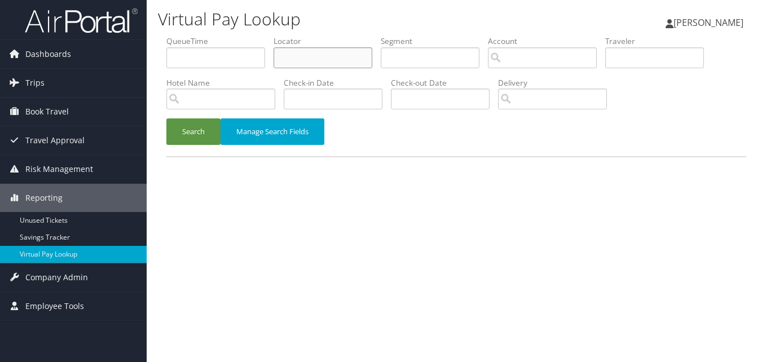
click at [297, 60] on input "text" at bounding box center [323, 57] width 99 height 21
paste input "LKAJHL"
type input "LKAJHL"
click at [166, 118] on button "Search" at bounding box center [193, 131] width 54 height 27
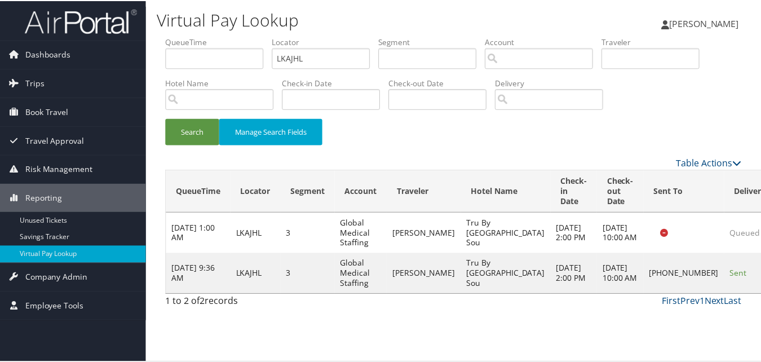
scroll to position [26, 0]
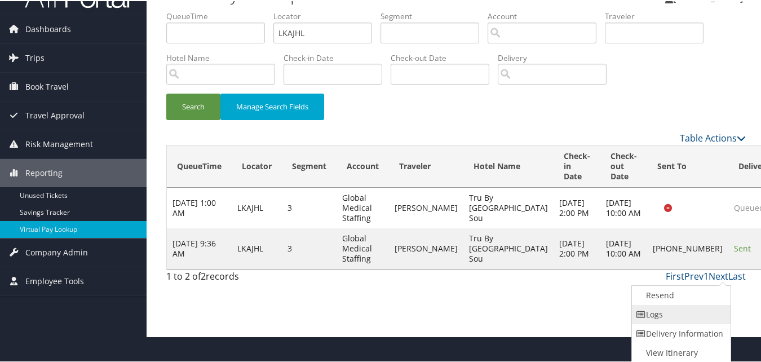
click at [676, 320] on link "Logs" at bounding box center [680, 313] width 96 height 19
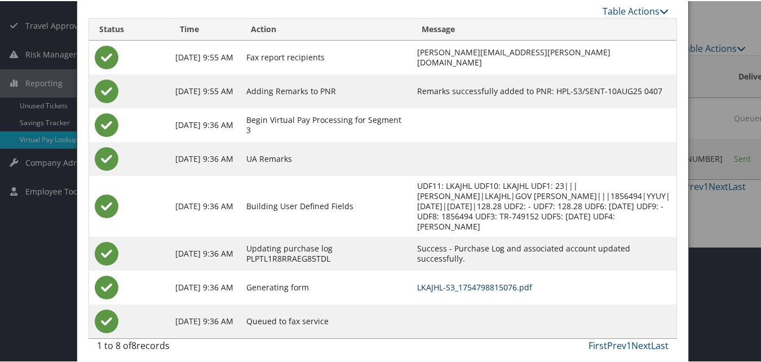
scroll to position [122, 0]
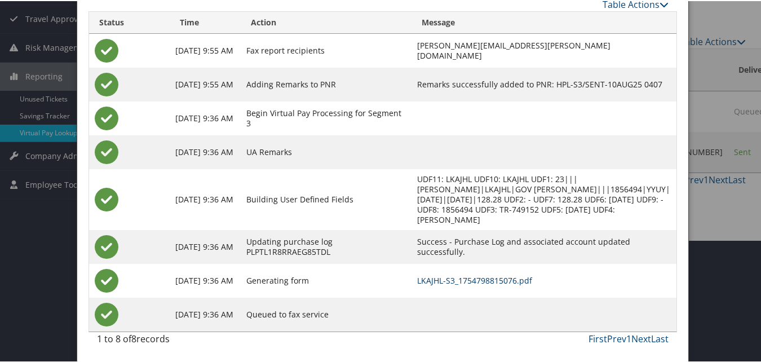
click at [465, 277] on link "LKAJHL-S3_1754798815076.pdf" at bounding box center [474, 279] width 115 height 11
